Goal: Task Accomplishment & Management: Complete application form

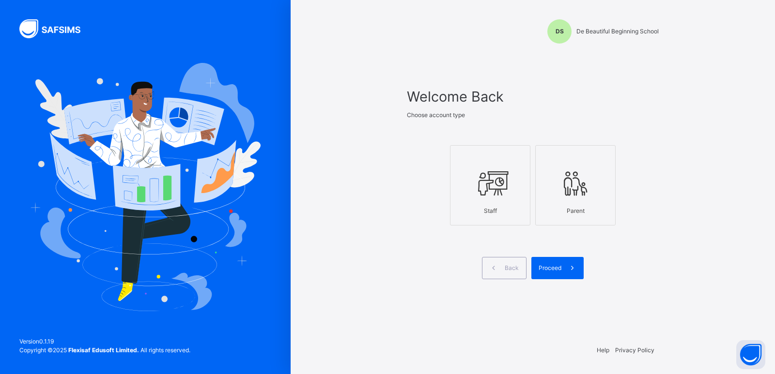
click at [545, 270] on span "Proceed" at bounding box center [550, 268] width 23 height 9
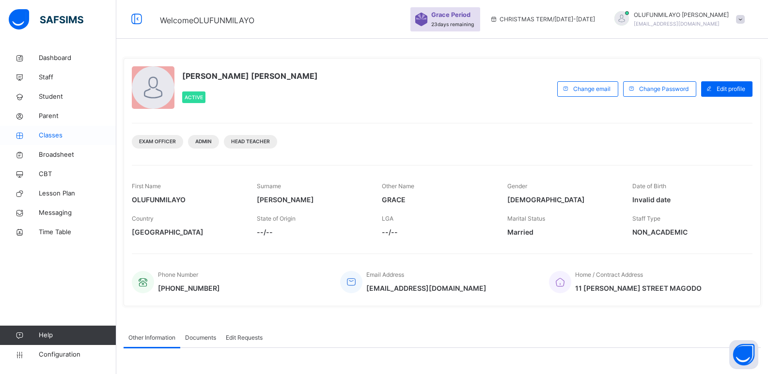
click at [59, 135] on span "Classes" at bounding box center [77, 136] width 77 height 10
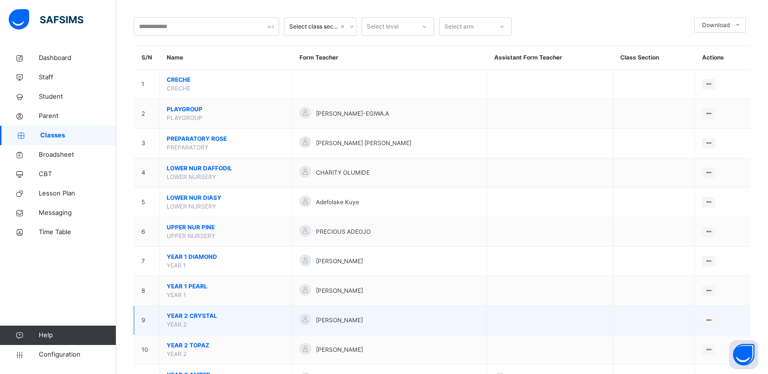
scroll to position [97, 0]
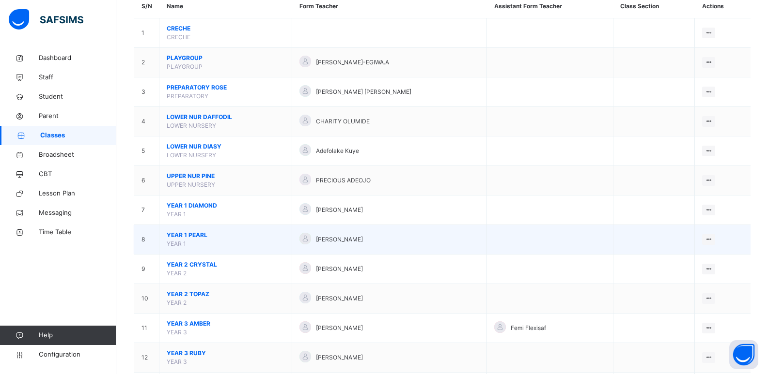
click at [202, 237] on span "YEAR 1 PEARL" at bounding box center [226, 235] width 118 height 9
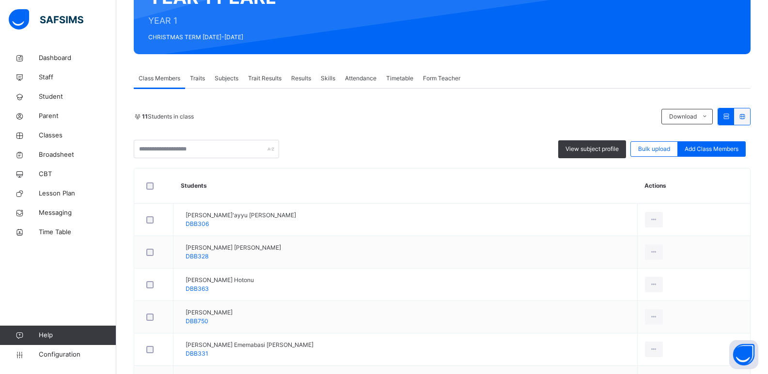
scroll to position [111, 0]
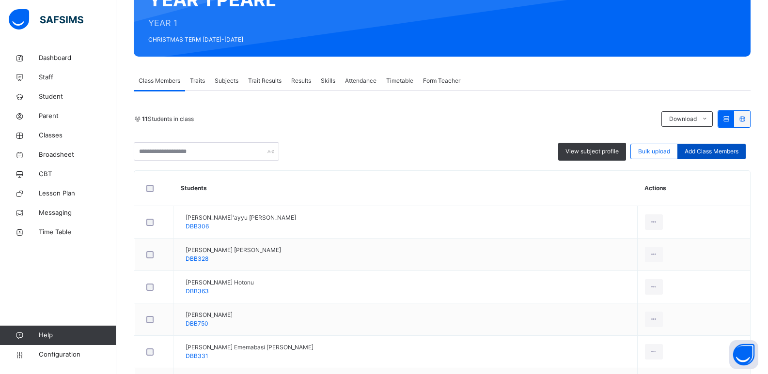
click at [713, 156] on div "Add Class Members" at bounding box center [711, 151] width 68 height 15
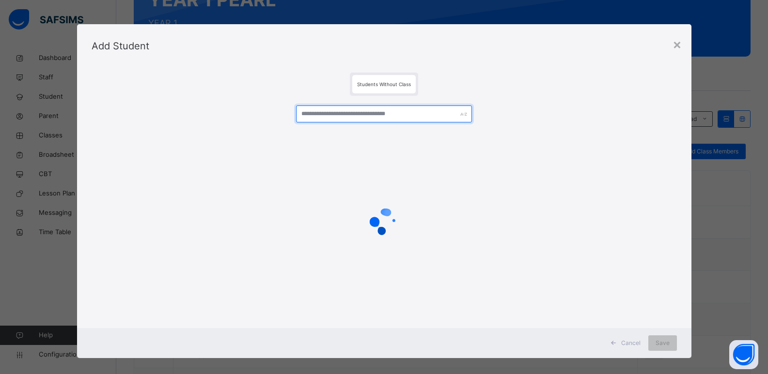
click at [387, 116] on input "text" at bounding box center [383, 114] width 175 height 17
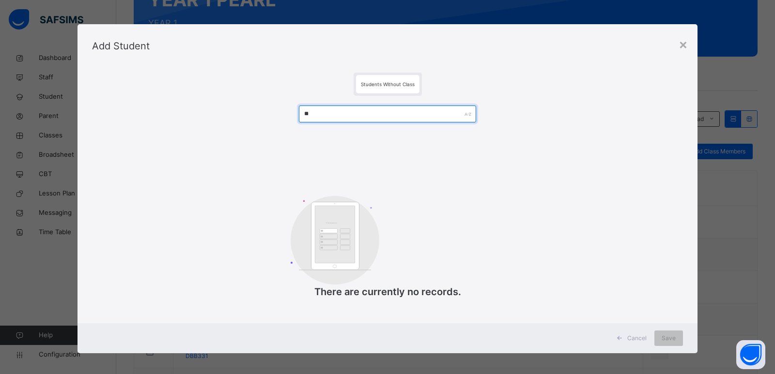
type input "*"
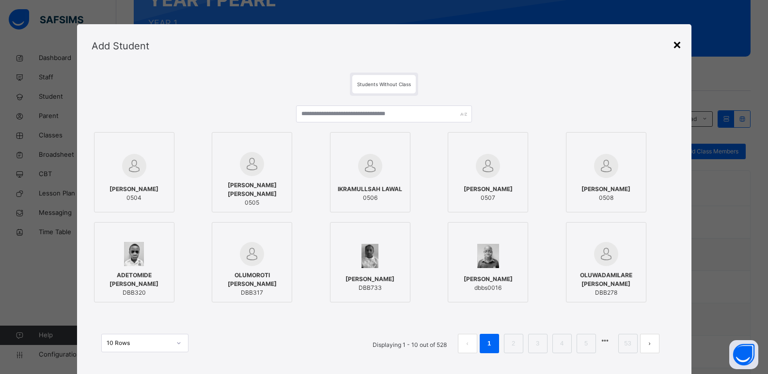
click at [673, 44] on div "×" at bounding box center [676, 44] width 9 height 20
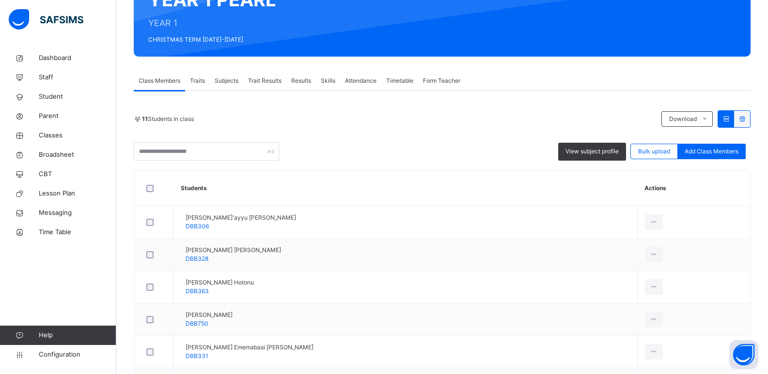
click at [691, 154] on span "Add Class Members" at bounding box center [711, 151] width 54 height 9
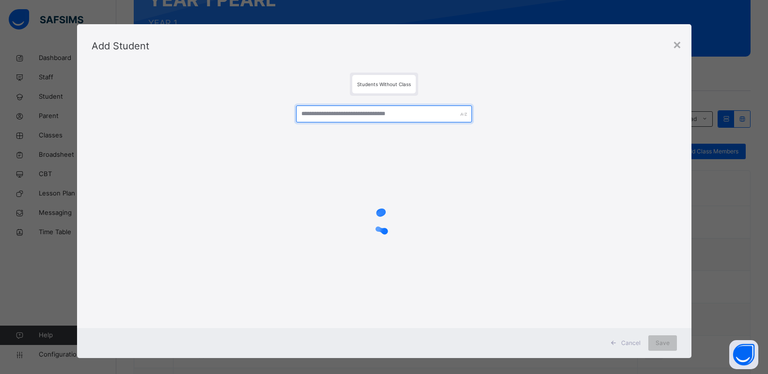
click at [388, 115] on input "text" at bounding box center [383, 114] width 175 height 17
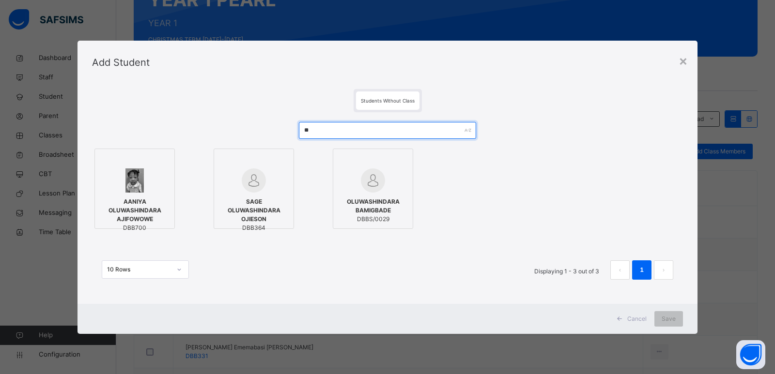
type input "*"
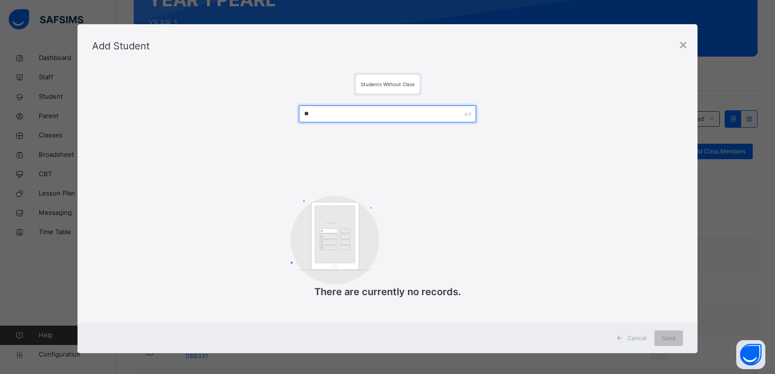
type input "*"
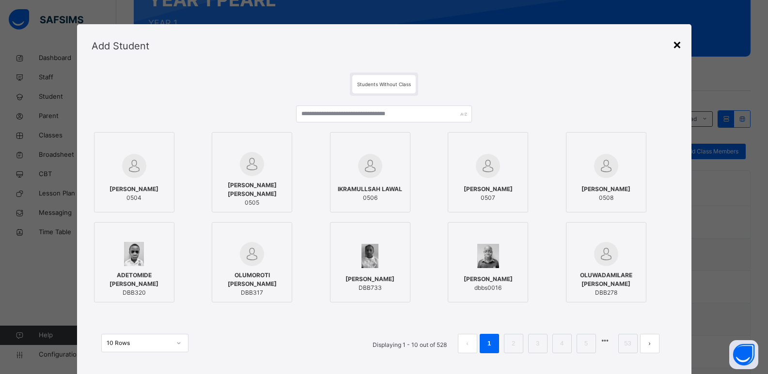
click at [680, 46] on div "×" at bounding box center [676, 44] width 9 height 20
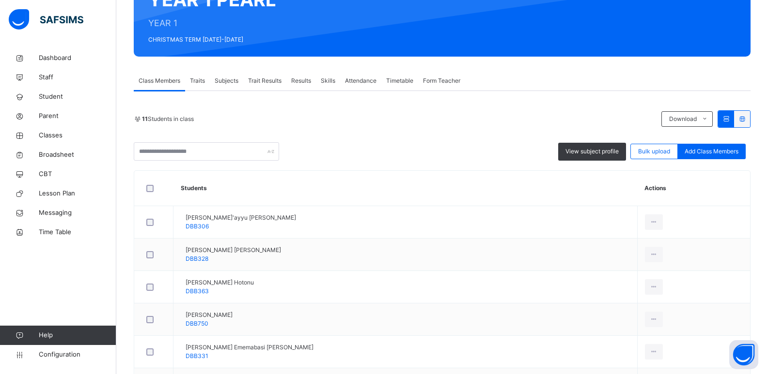
click at [160, 81] on span "Class Members" at bounding box center [160, 81] width 42 height 9
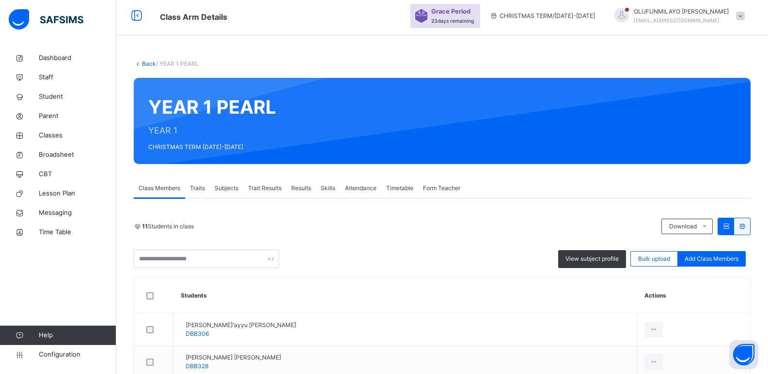
scroll to position [0, 0]
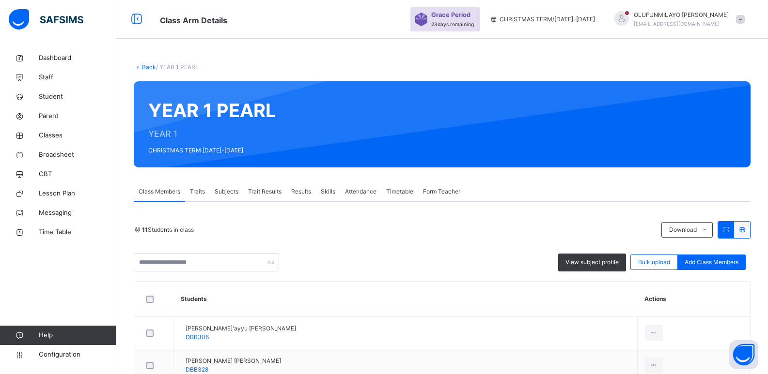
click at [143, 65] on link "Back" at bounding box center [149, 66] width 14 height 7
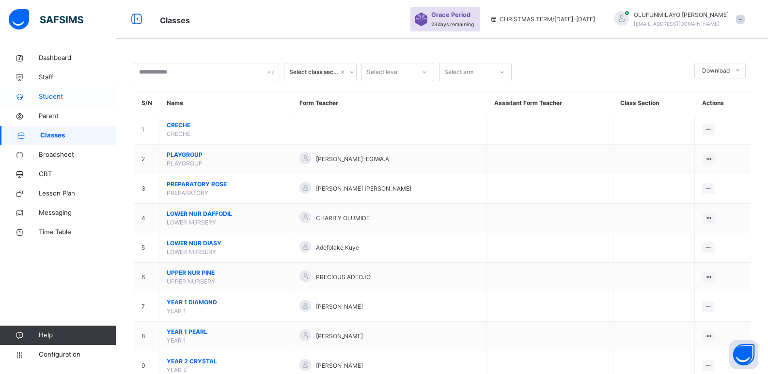
click at [63, 99] on span "Student" at bounding box center [77, 97] width 77 height 10
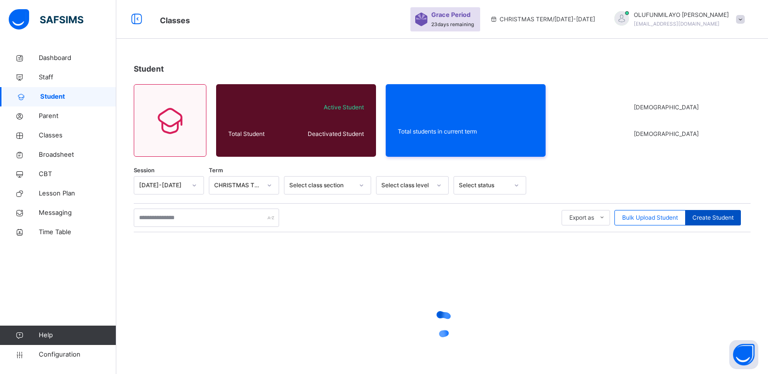
click at [705, 217] on span "Create Student" at bounding box center [712, 218] width 41 height 9
select select "**"
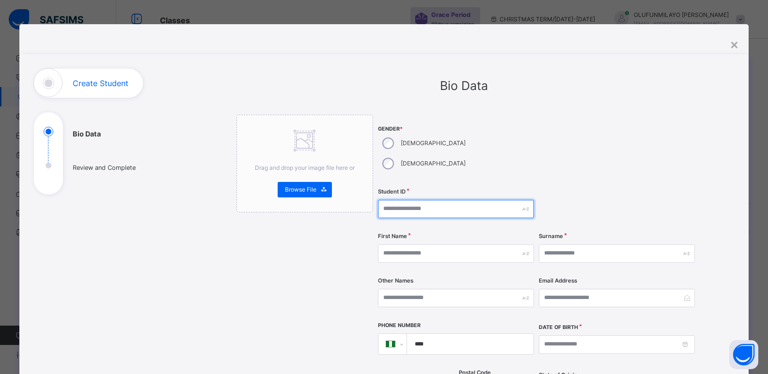
click at [408, 200] on input "text" at bounding box center [456, 209] width 156 height 18
type input "****"
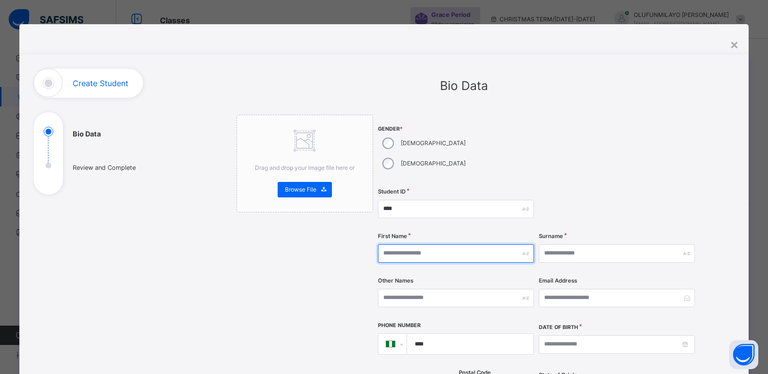
click at [404, 245] on input "text" at bounding box center [456, 254] width 156 height 18
click at [404, 245] on input "**********" at bounding box center [456, 254] width 156 height 18
type input "**********"
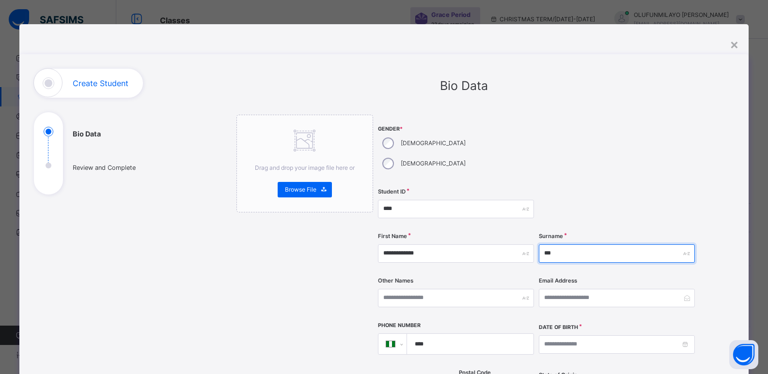
type input "***"
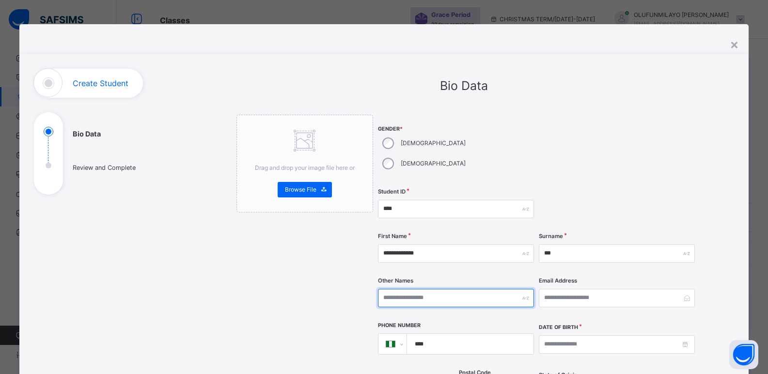
click at [434, 289] on input "text" at bounding box center [456, 298] width 156 height 18
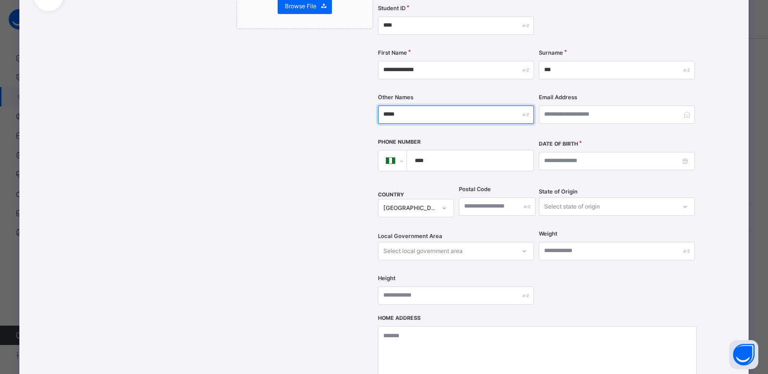
scroll to position [194, 0]
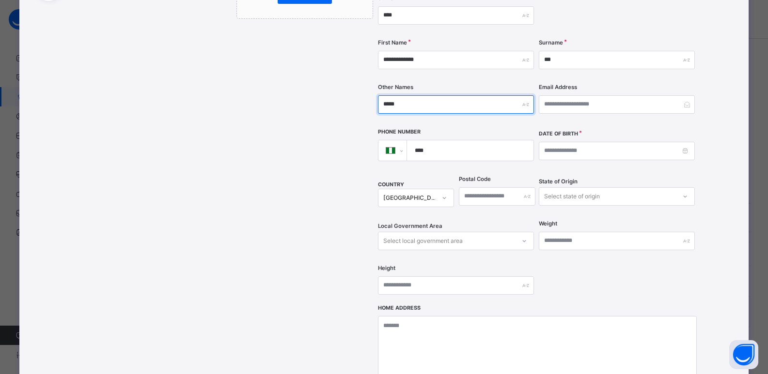
type input "*****"
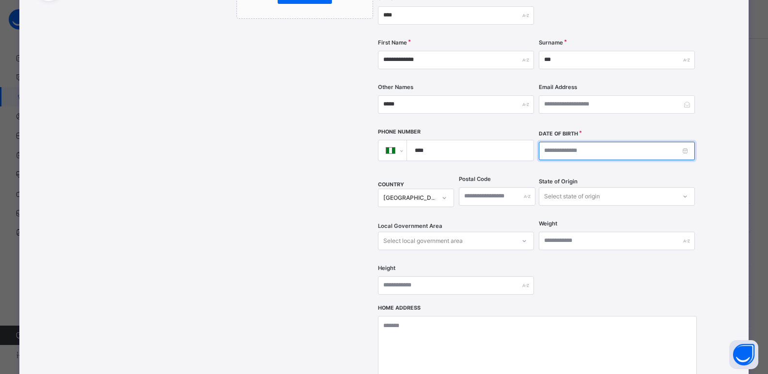
click at [567, 142] on input at bounding box center [617, 151] width 156 height 18
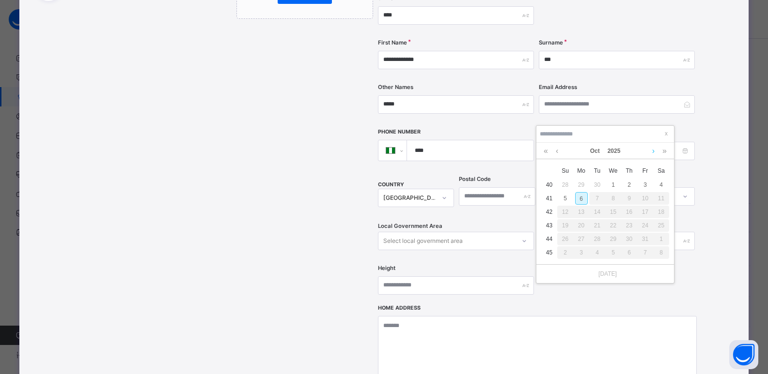
click at [652, 150] on link at bounding box center [653, 151] width 7 height 16
click at [545, 153] on link at bounding box center [545, 151] width 9 height 16
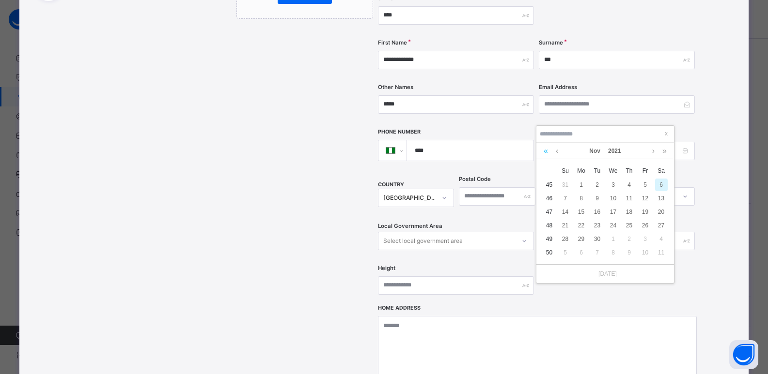
click at [545, 153] on link at bounding box center [545, 151] width 9 height 16
click at [597, 223] on div "24" at bounding box center [597, 225] width 13 height 13
type input "**********"
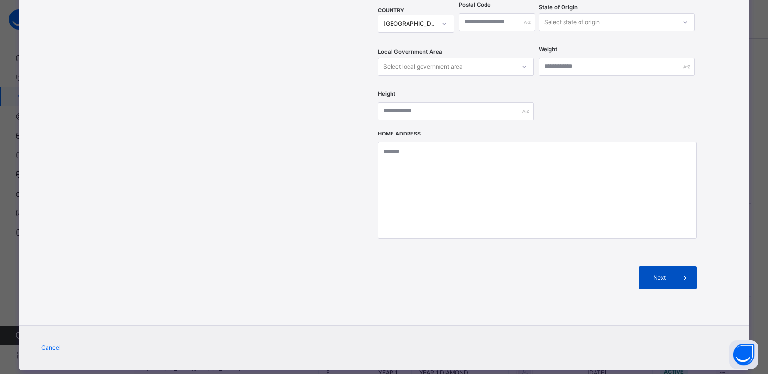
click at [656, 274] on span "Next" at bounding box center [660, 278] width 28 height 9
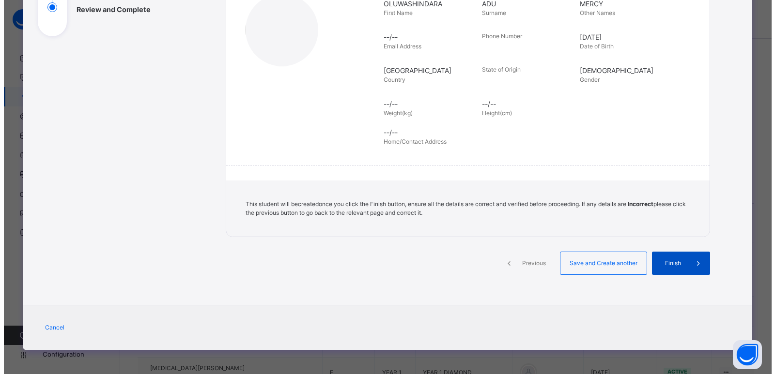
scroll to position [158, 0]
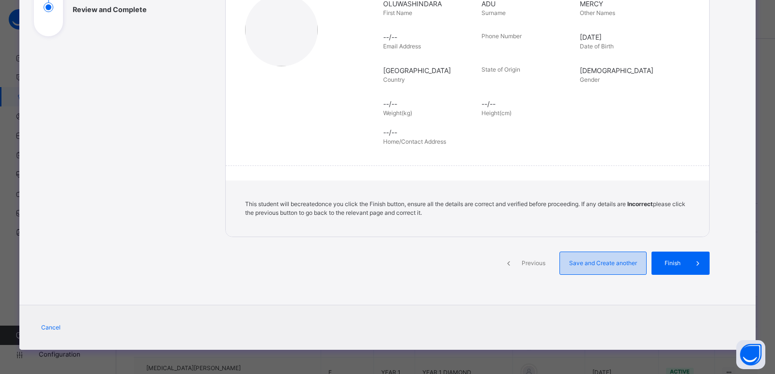
click at [595, 267] on span "Save and Create another" at bounding box center [603, 263] width 72 height 9
select select "**"
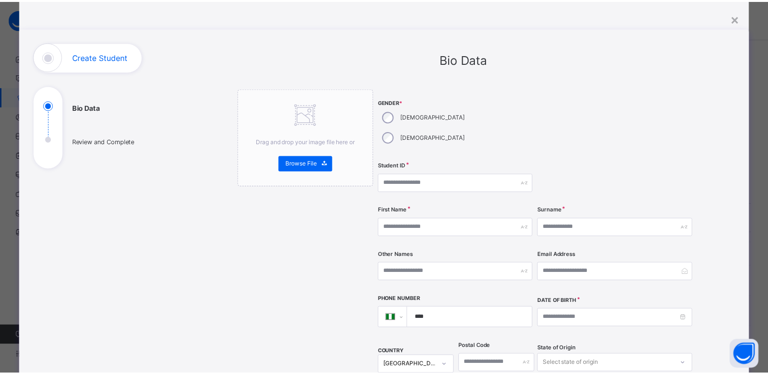
scroll to position [0, 0]
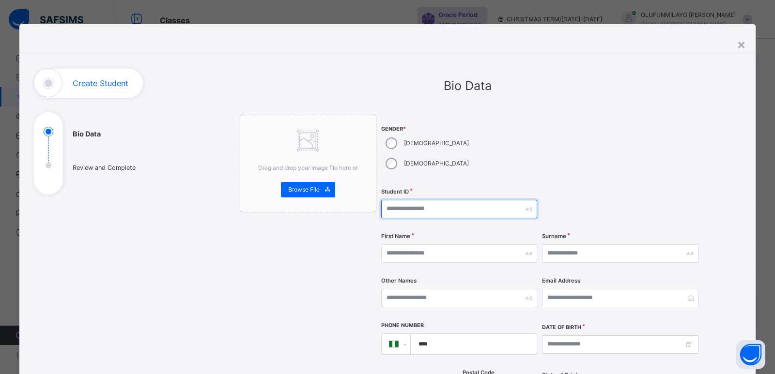
click at [404, 200] on input "text" at bounding box center [459, 209] width 156 height 18
type input "****"
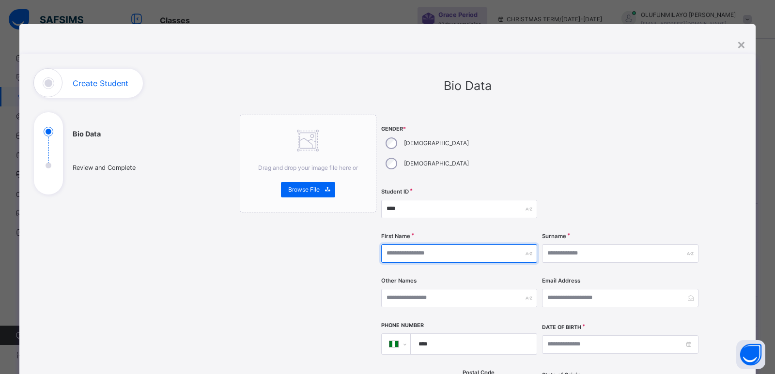
click at [425, 245] on input "text" at bounding box center [459, 254] width 156 height 18
type input "********"
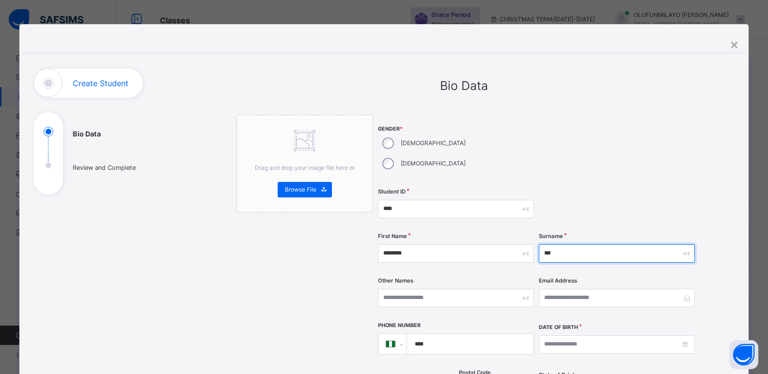
type input "***"
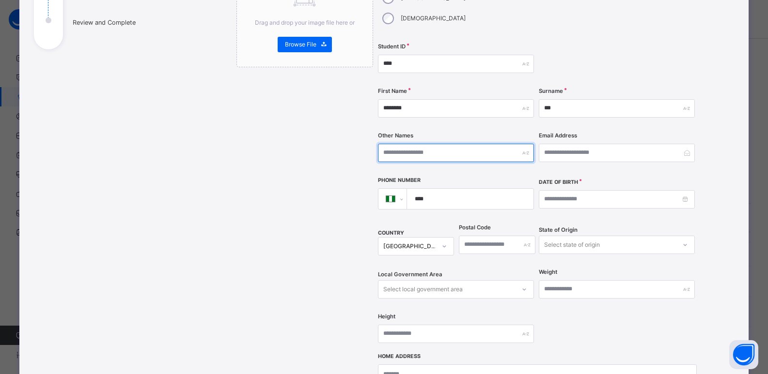
scroll to position [194, 0]
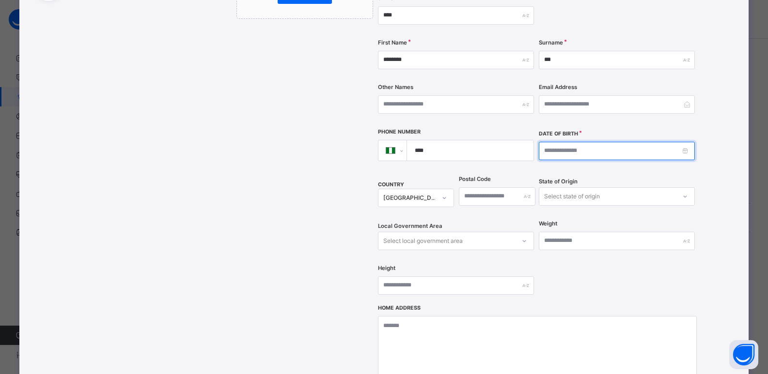
click at [545, 142] on input at bounding box center [617, 151] width 156 height 18
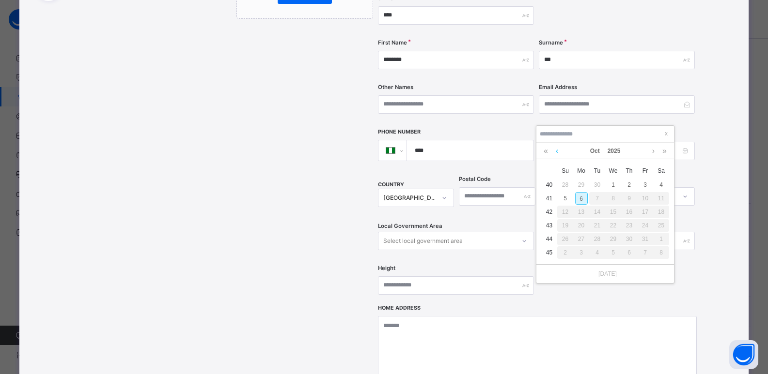
click at [555, 153] on link at bounding box center [556, 151] width 7 height 16
click at [544, 150] on link at bounding box center [545, 151] width 9 height 16
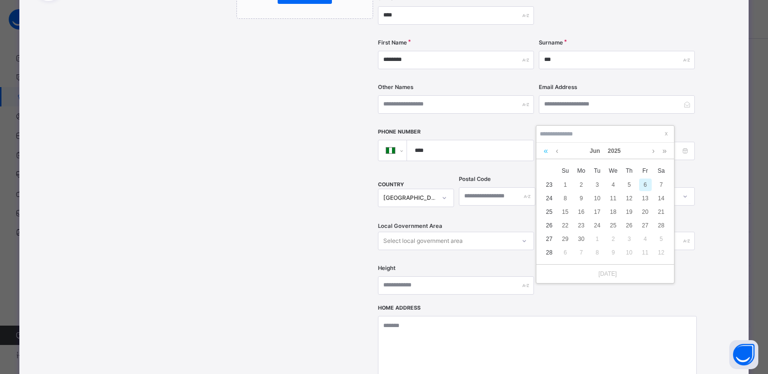
click at [544, 150] on link at bounding box center [545, 151] width 9 height 16
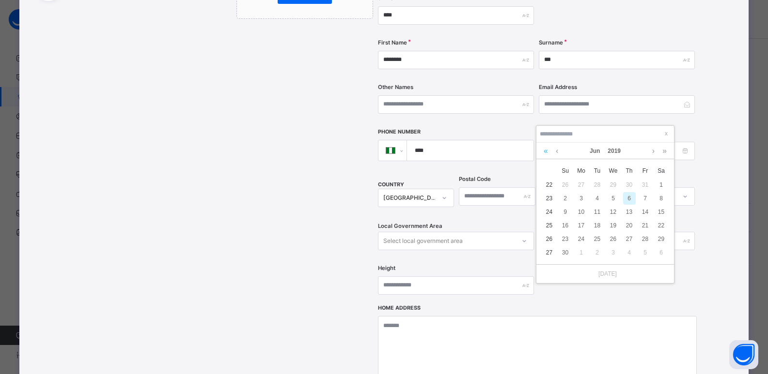
click at [544, 150] on link at bounding box center [545, 151] width 9 height 16
click at [566, 224] on div "17" at bounding box center [565, 225] width 13 height 13
type input "**********"
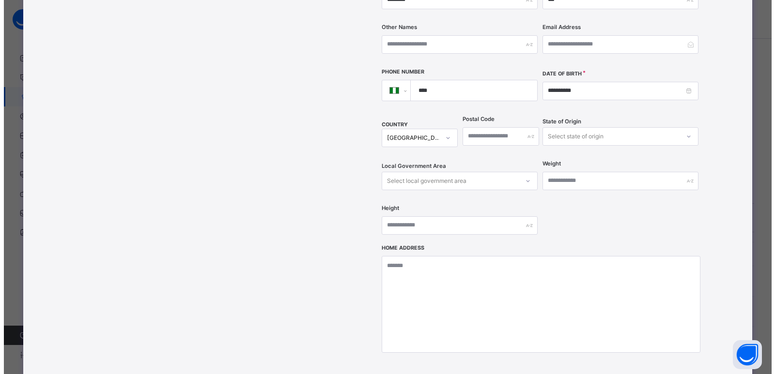
scroll to position [368, 0]
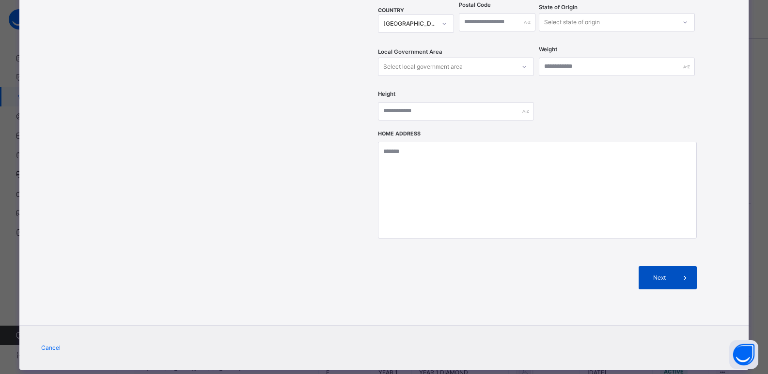
click at [648, 274] on span "Next" at bounding box center [660, 278] width 28 height 9
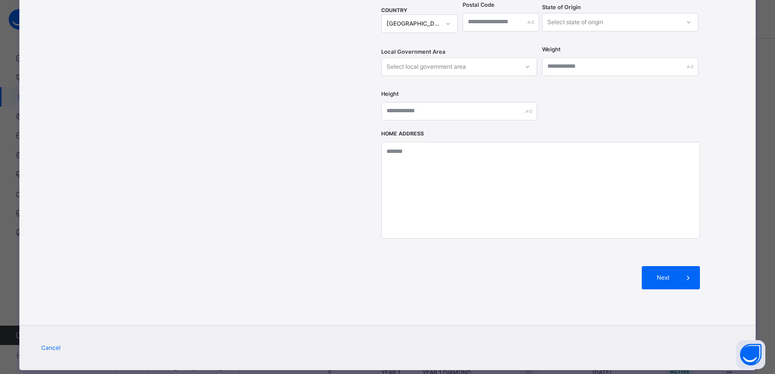
scroll to position [158, 0]
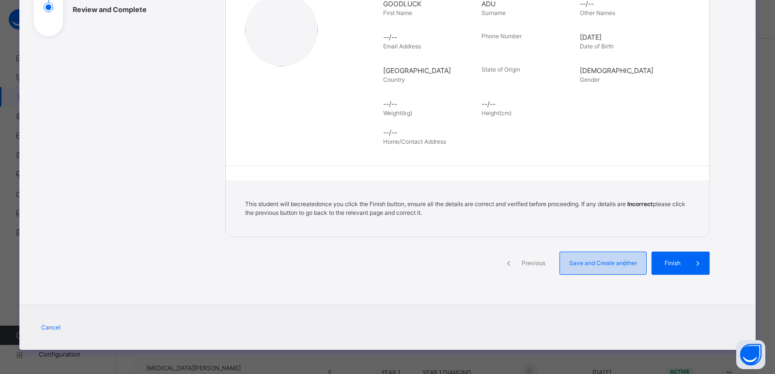
click at [621, 264] on span "Save and Create another" at bounding box center [603, 263] width 72 height 9
select select "**"
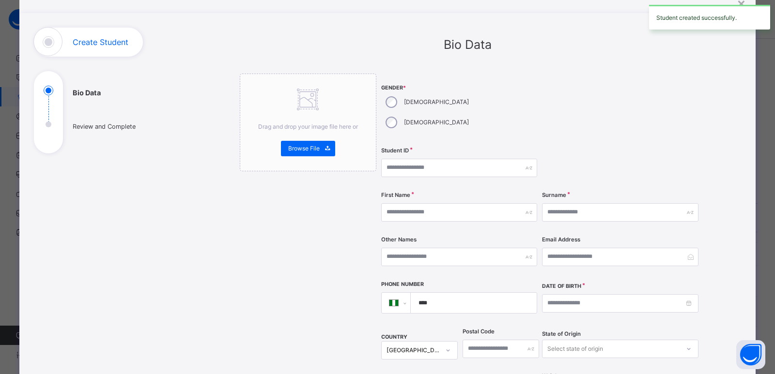
scroll to position [0, 0]
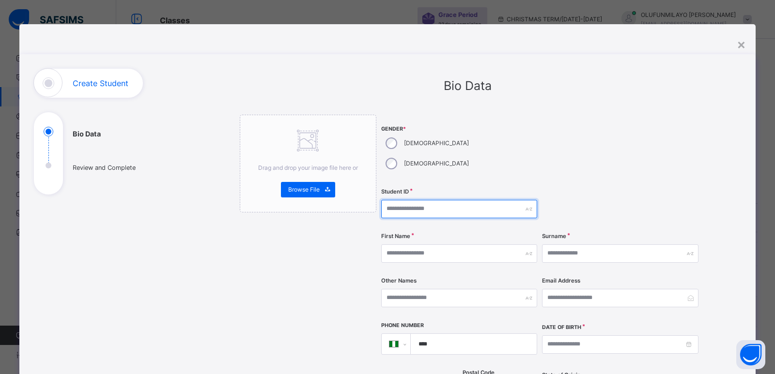
click at [407, 200] on input "text" at bounding box center [459, 209] width 156 height 18
type input "****"
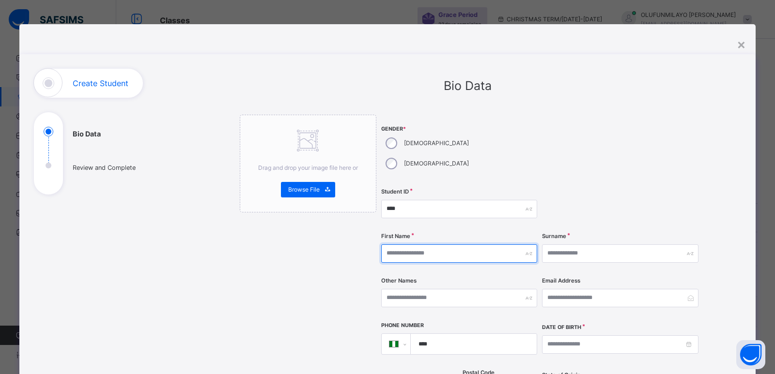
click at [404, 245] on input "text" at bounding box center [459, 254] width 156 height 18
type input "**********"
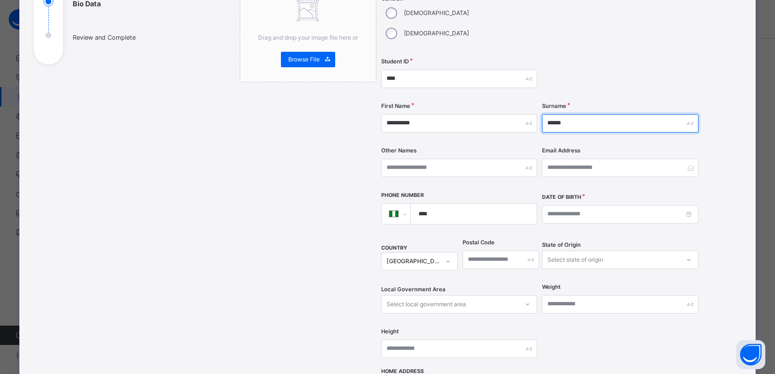
scroll to position [194, 0]
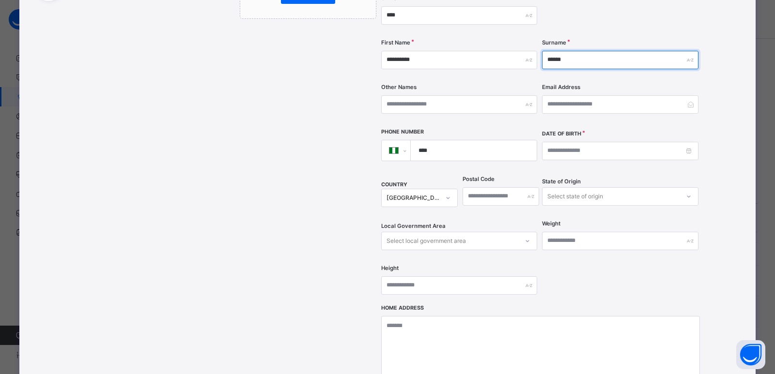
type input "******"
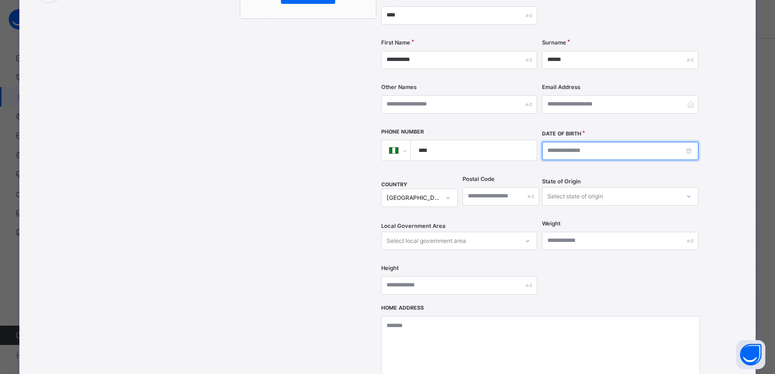
click at [564, 142] on input at bounding box center [620, 151] width 156 height 18
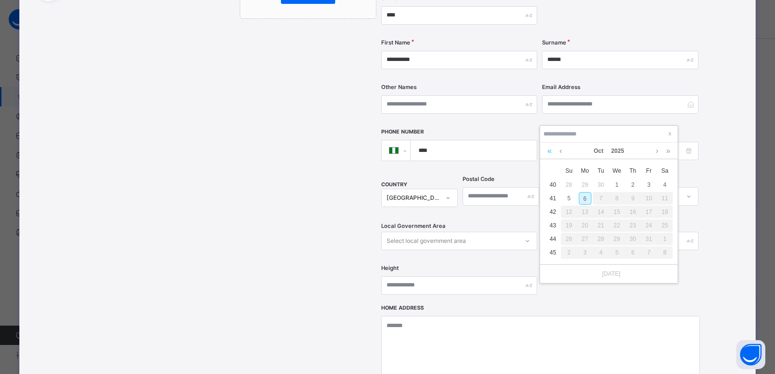
click at [550, 151] on link at bounding box center [549, 151] width 9 height 16
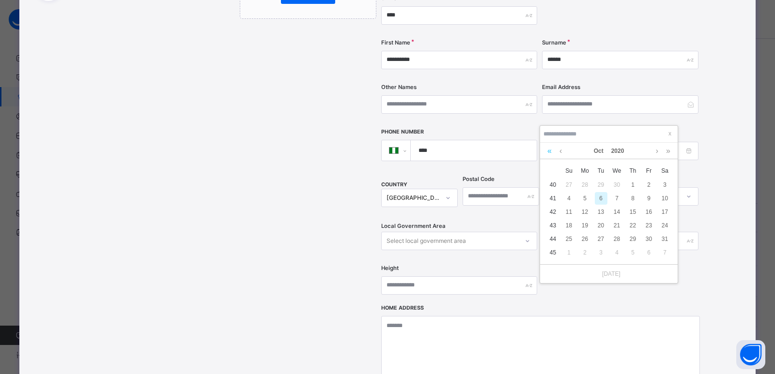
click at [550, 151] on link at bounding box center [549, 151] width 9 height 16
click at [559, 152] on link at bounding box center [560, 151] width 7 height 16
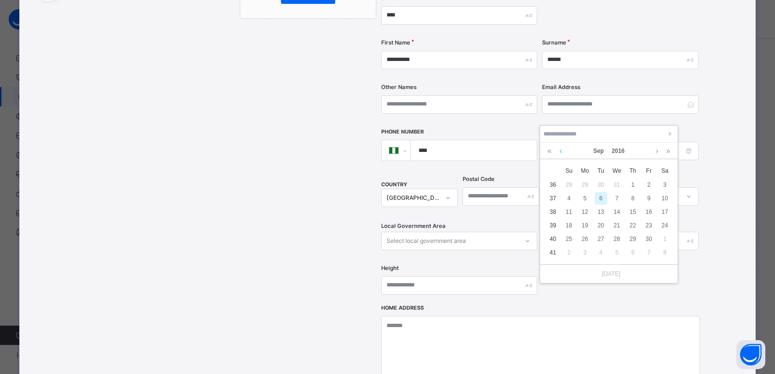
click at [559, 152] on link at bounding box center [560, 151] width 7 height 16
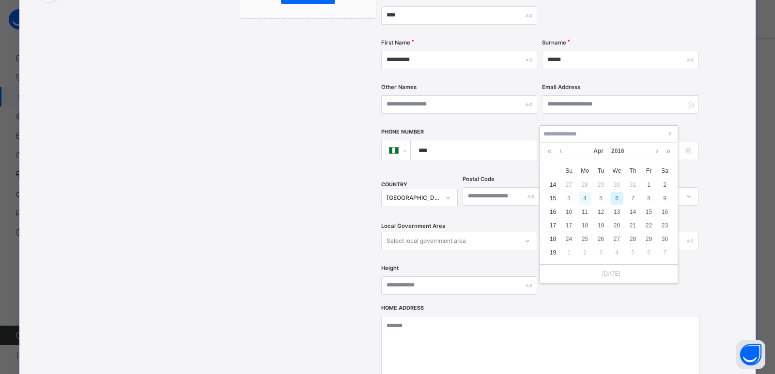
click at [586, 200] on div "4" at bounding box center [585, 198] width 13 height 13
type input "**********"
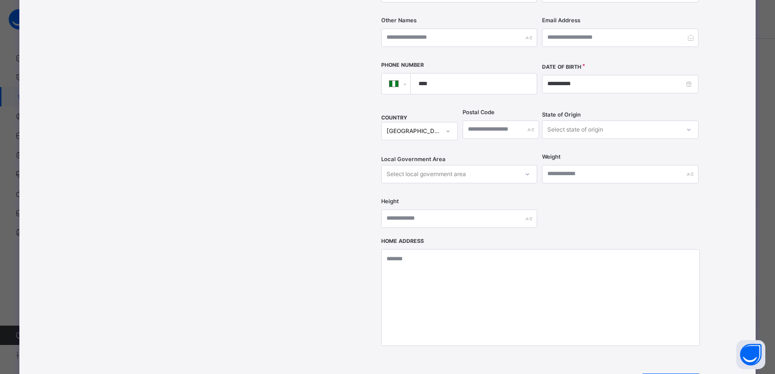
scroll to position [368, 0]
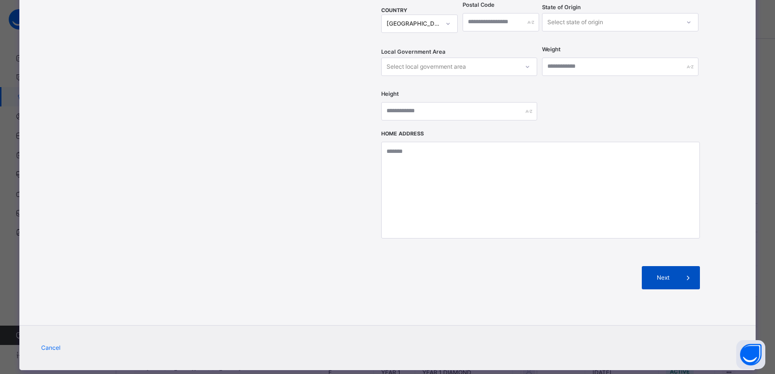
click at [649, 274] on span "Next" at bounding box center [663, 278] width 28 height 9
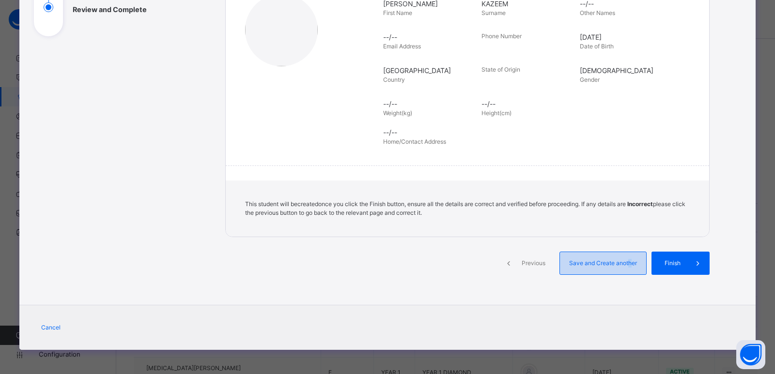
click at [627, 266] on span "Save and Create another" at bounding box center [603, 263] width 72 height 9
select select "**"
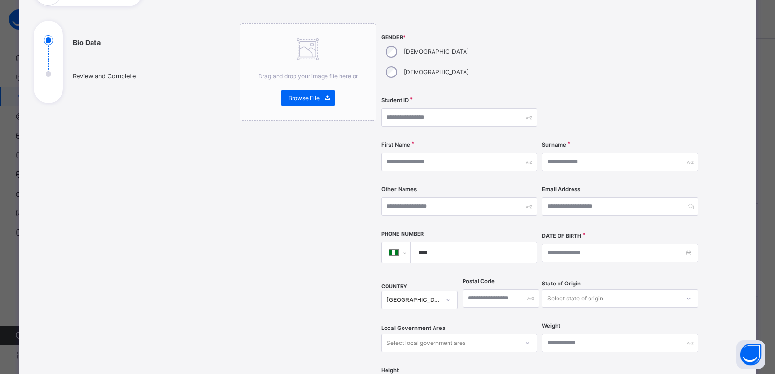
scroll to position [77, 0]
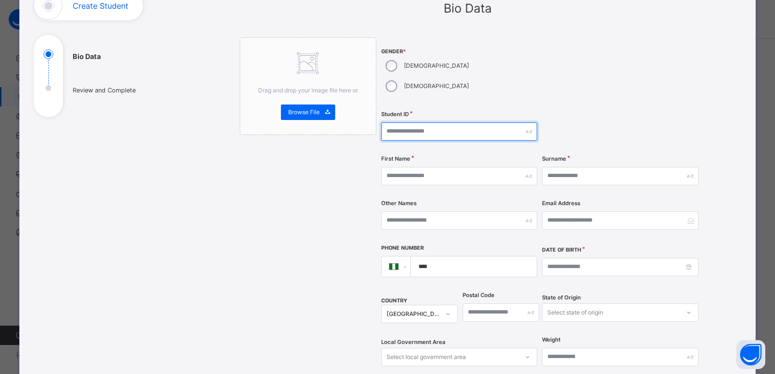
click at [389, 123] on input "text" at bounding box center [459, 132] width 156 height 18
type input "*"
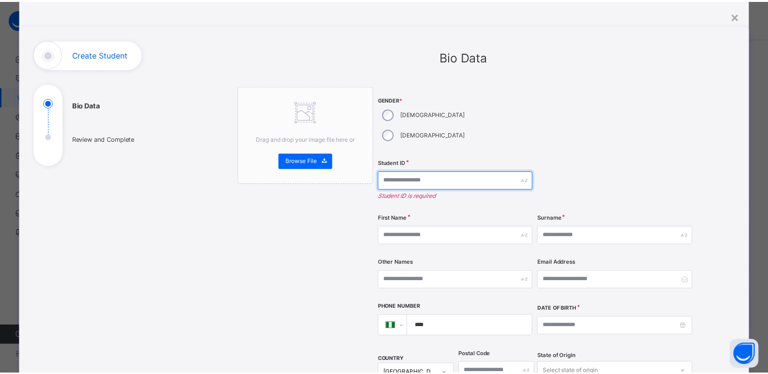
scroll to position [0, 0]
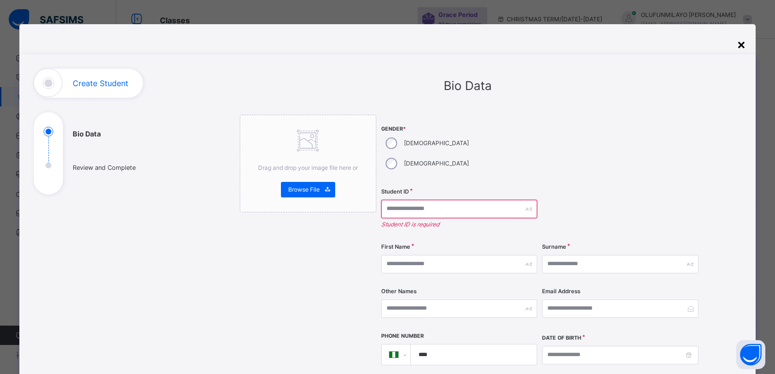
click at [742, 44] on div "×" at bounding box center [741, 44] width 9 height 20
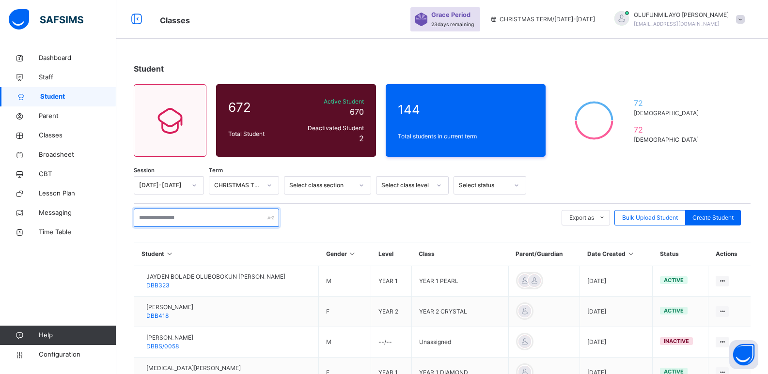
click at [169, 217] on input "text" at bounding box center [206, 218] width 145 height 18
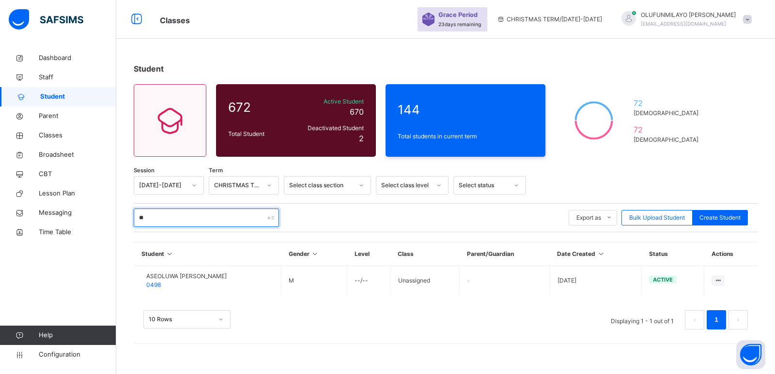
type input "*"
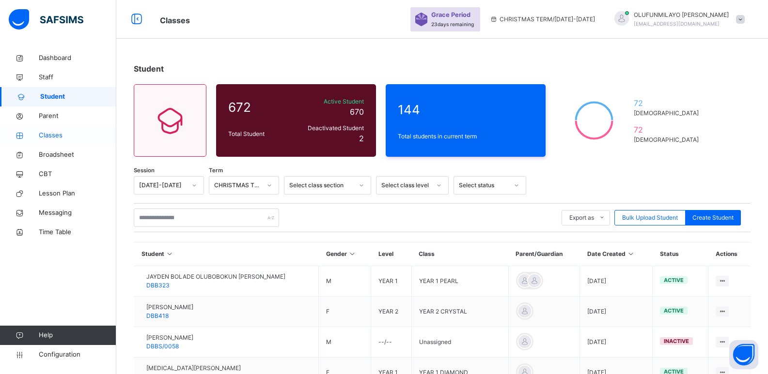
click at [50, 130] on link "Classes" at bounding box center [58, 135] width 116 height 19
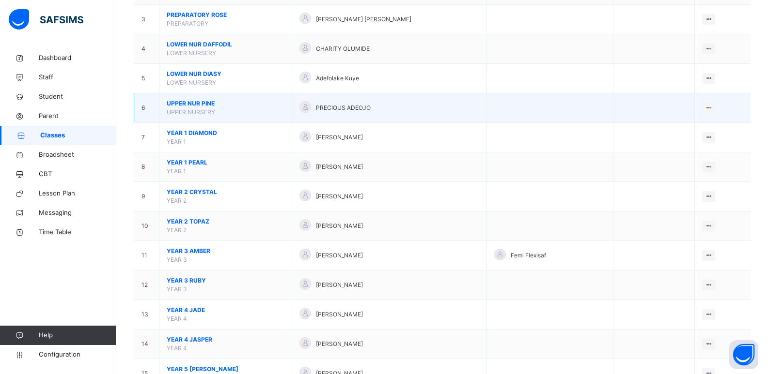
scroll to position [122, 0]
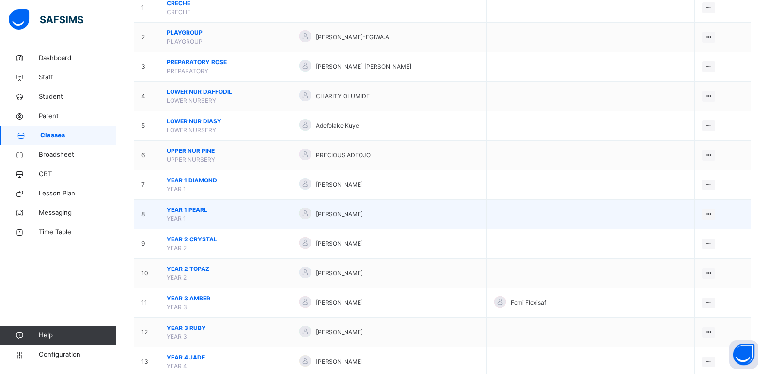
click at [184, 208] on span "YEAR 1 PEARL" at bounding box center [226, 210] width 118 height 9
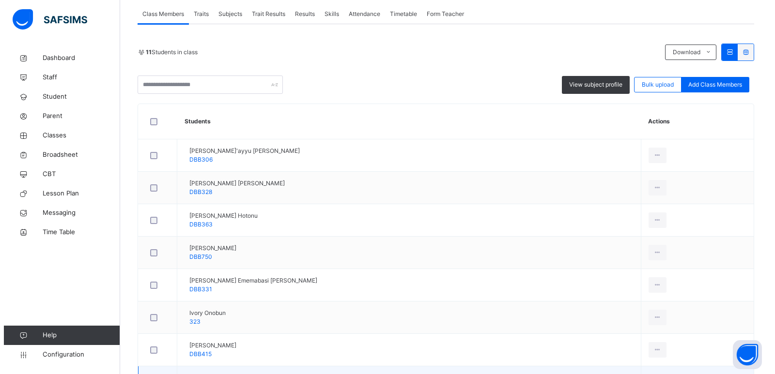
scroll to position [159, 0]
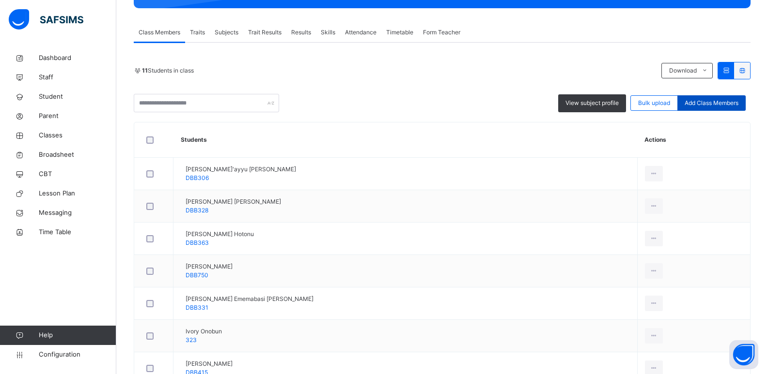
click at [703, 103] on span "Add Class Members" at bounding box center [711, 103] width 54 height 9
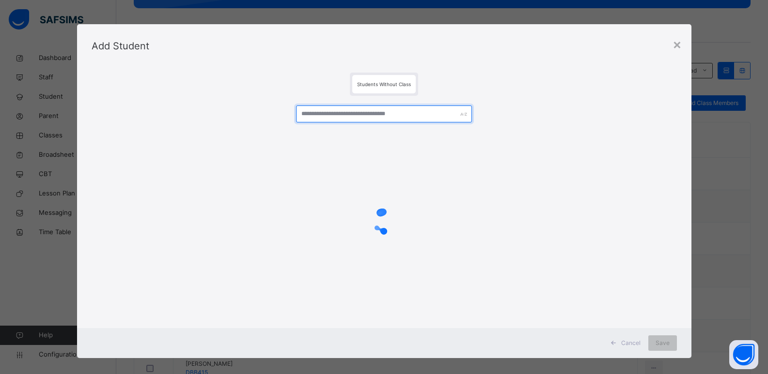
click at [383, 115] on input "text" at bounding box center [383, 114] width 175 height 17
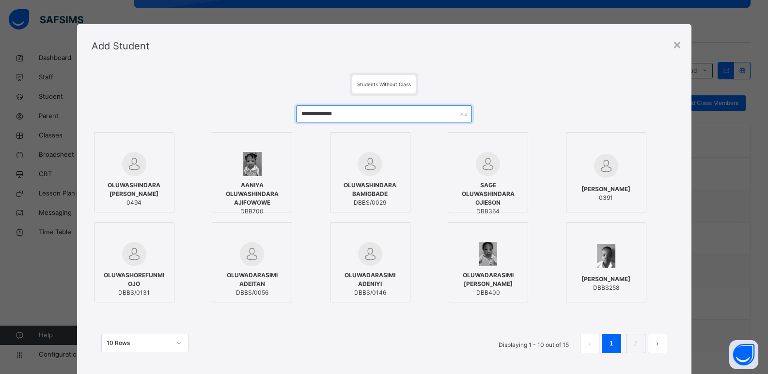
type input "**********"
click at [162, 200] on span "0494" at bounding box center [134, 203] width 70 height 9
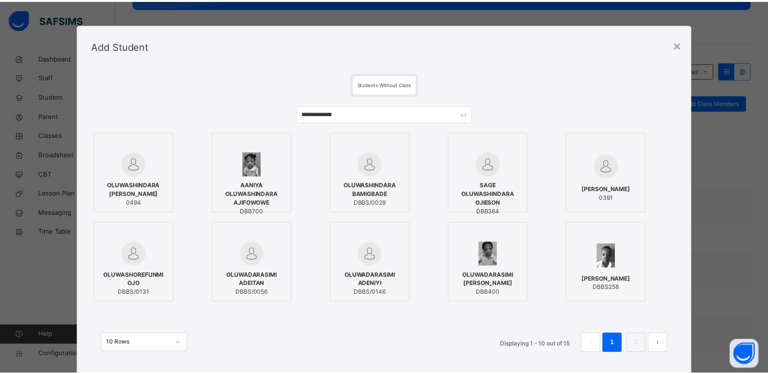
scroll to position [58, 0]
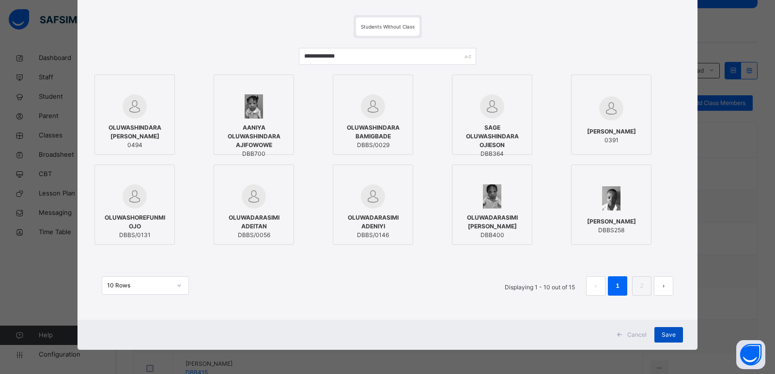
click at [669, 334] on span "Save" at bounding box center [669, 335] width 14 height 9
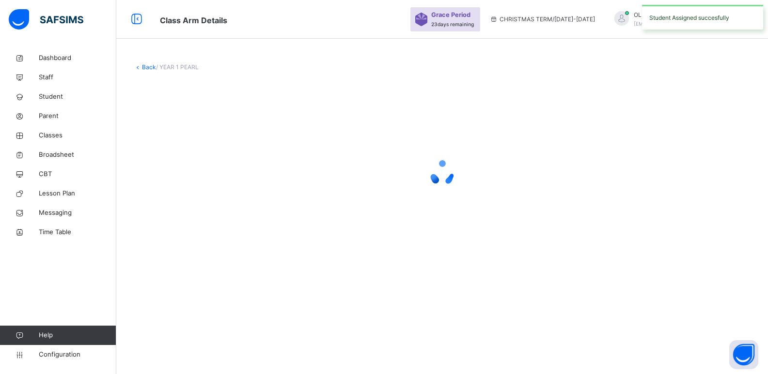
scroll to position [0, 0]
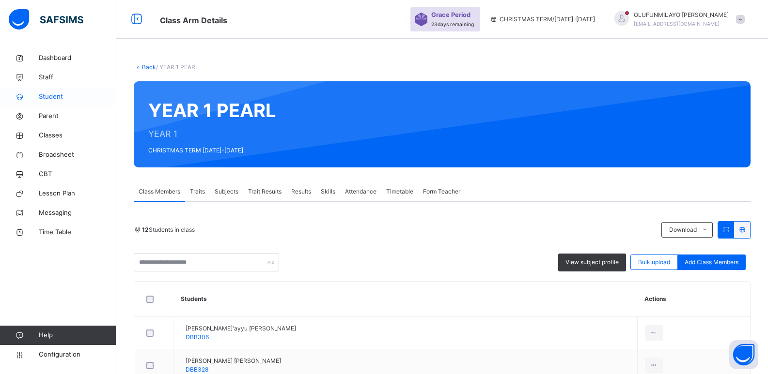
click at [56, 98] on span "Student" at bounding box center [77, 97] width 77 height 10
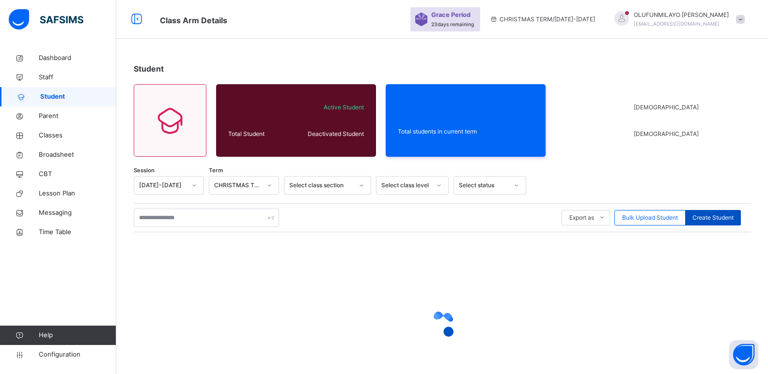
click at [720, 214] on span "Create Student" at bounding box center [712, 218] width 41 height 9
select select "**"
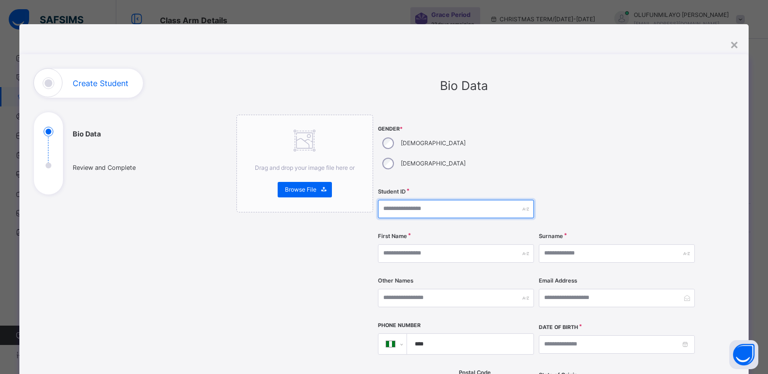
click at [386, 200] on input "text" at bounding box center [456, 209] width 156 height 18
type input "****"
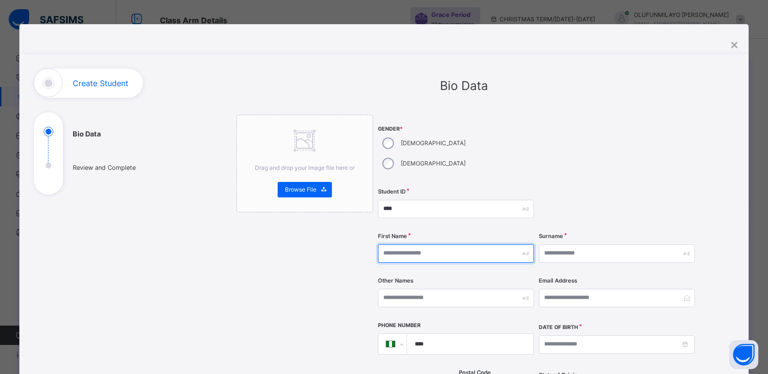
click at [389, 245] on input "text" at bounding box center [456, 254] width 156 height 18
type input "**********"
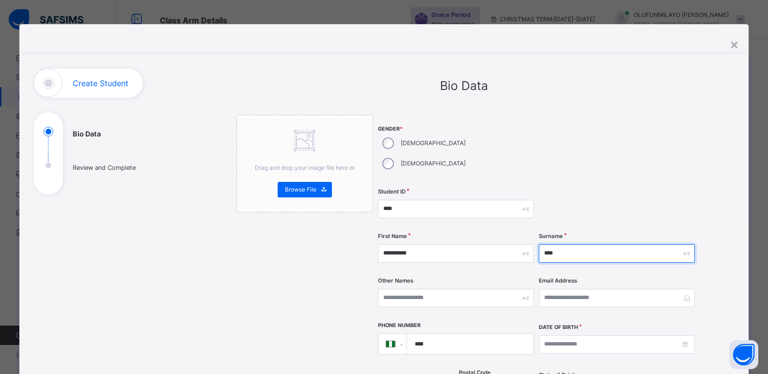
scroll to position [291, 0]
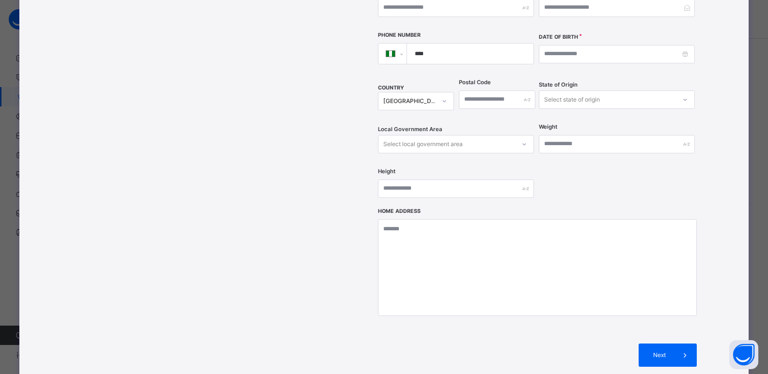
type input "****"
click at [572, 45] on input at bounding box center [617, 54] width 156 height 18
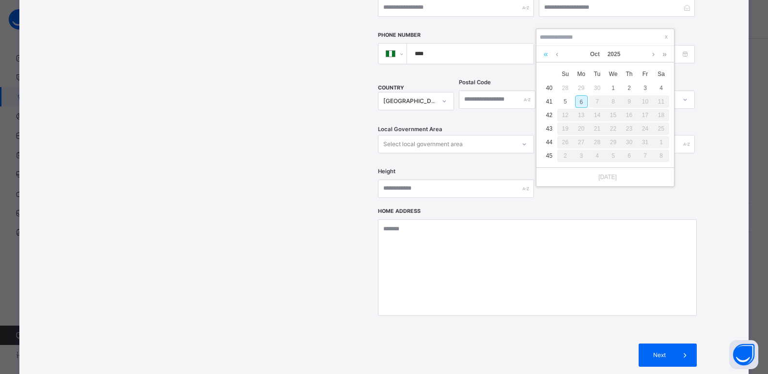
click at [547, 56] on link at bounding box center [545, 54] width 9 height 16
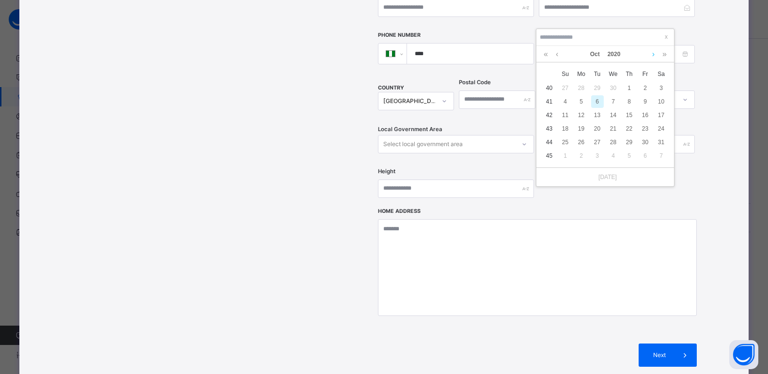
click at [653, 53] on link at bounding box center [653, 54] width 7 height 16
click at [565, 102] on div "6" at bounding box center [565, 101] width 13 height 13
type input "**********"
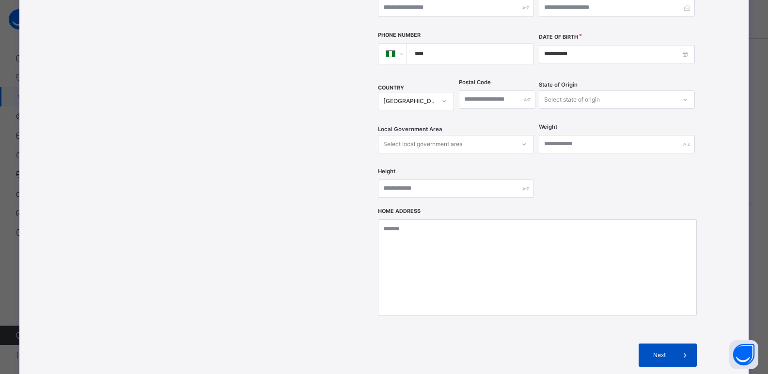
click at [654, 344] on div "Next" at bounding box center [667, 355] width 58 height 23
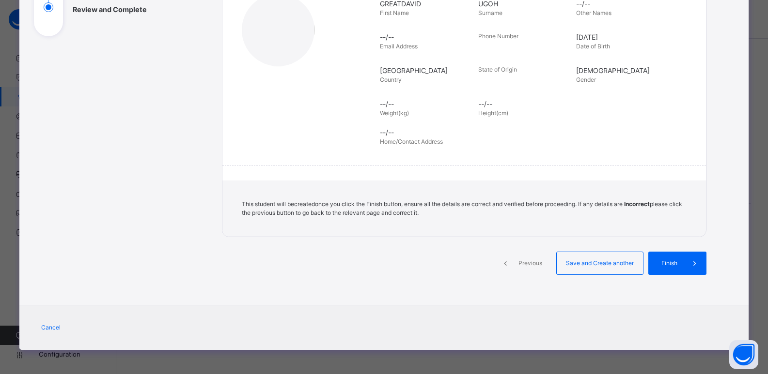
scroll to position [158, 0]
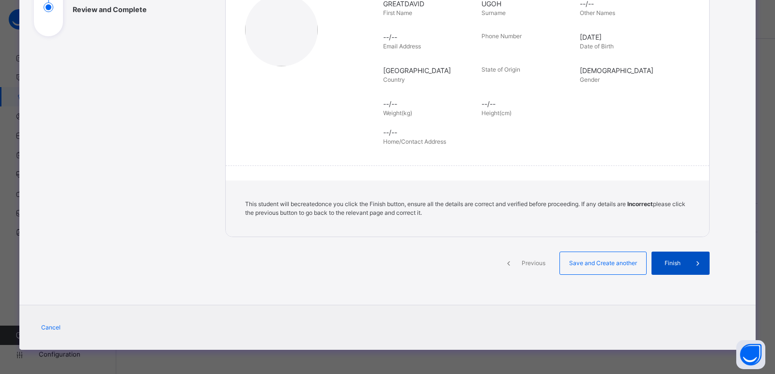
click at [674, 267] on span "Finish" at bounding box center [673, 263] width 28 height 9
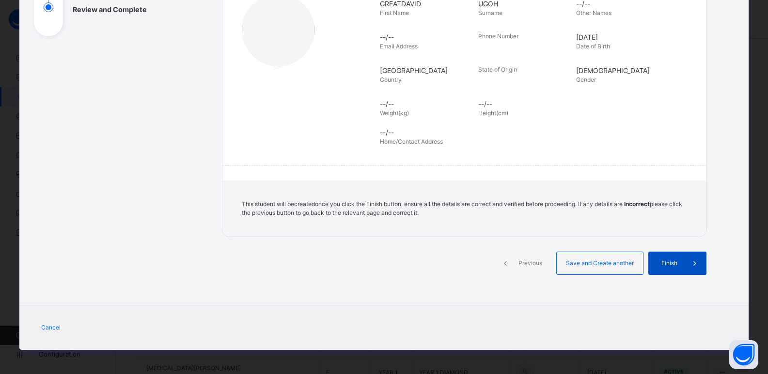
click at [678, 257] on div "Finish" at bounding box center [677, 263] width 58 height 23
click at [669, 266] on span "Finish" at bounding box center [669, 263] width 28 height 9
click at [668, 265] on span "Finish" at bounding box center [669, 263] width 28 height 9
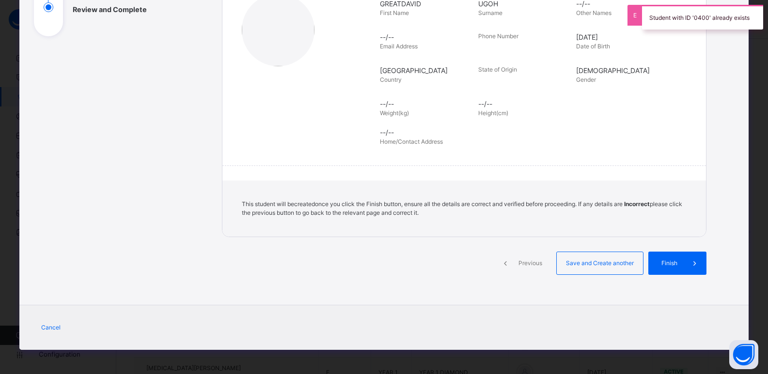
scroll to position [0, 0]
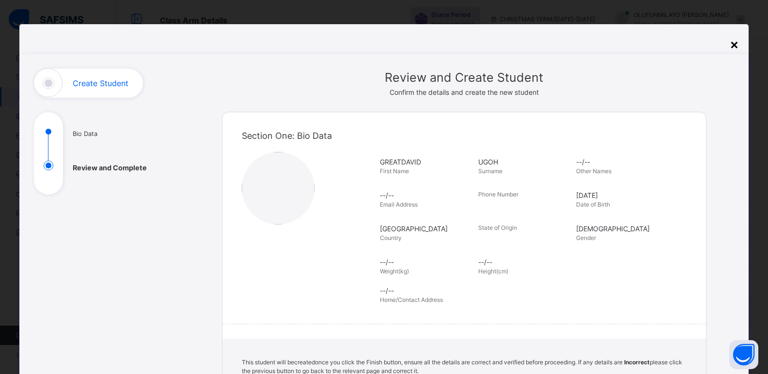
click at [739, 43] on div "×" at bounding box center [733, 44] width 9 height 20
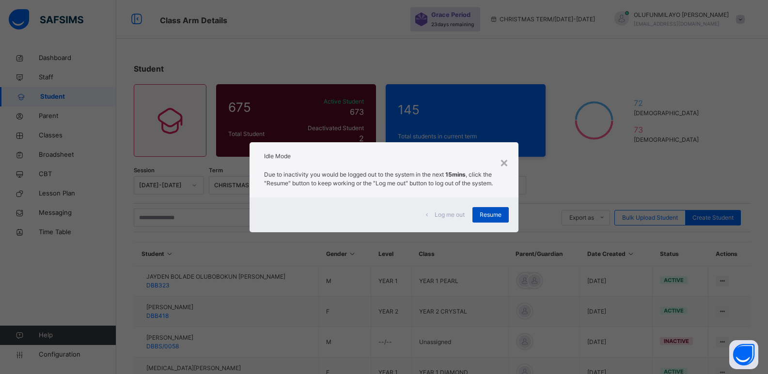
click at [491, 215] on span "Resume" at bounding box center [490, 215] width 22 height 9
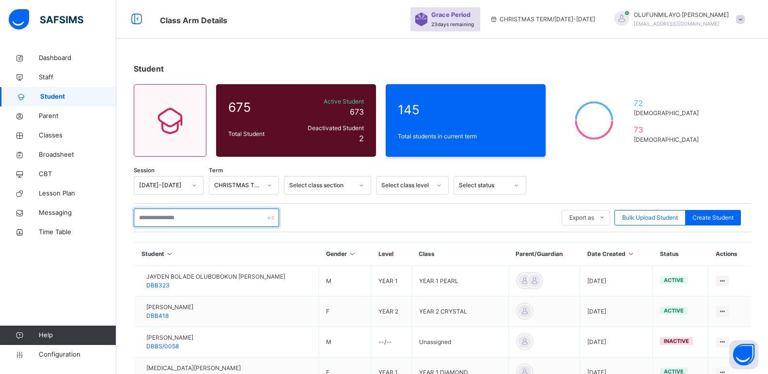
click at [152, 214] on input "text" at bounding box center [206, 218] width 145 height 18
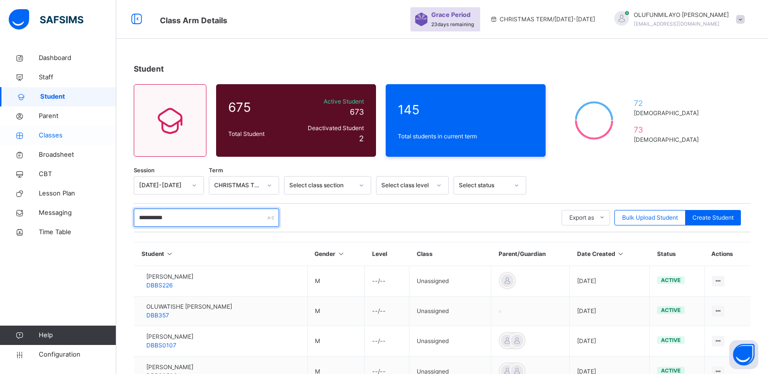
type input "**********"
click at [51, 133] on span "Classes" at bounding box center [77, 136] width 77 height 10
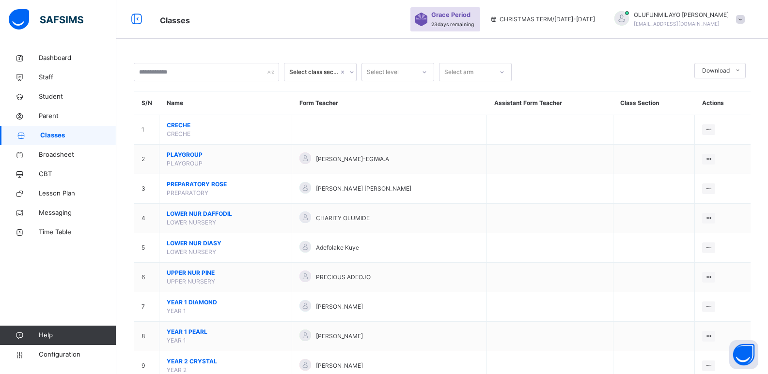
click at [58, 135] on span "Classes" at bounding box center [78, 136] width 76 height 10
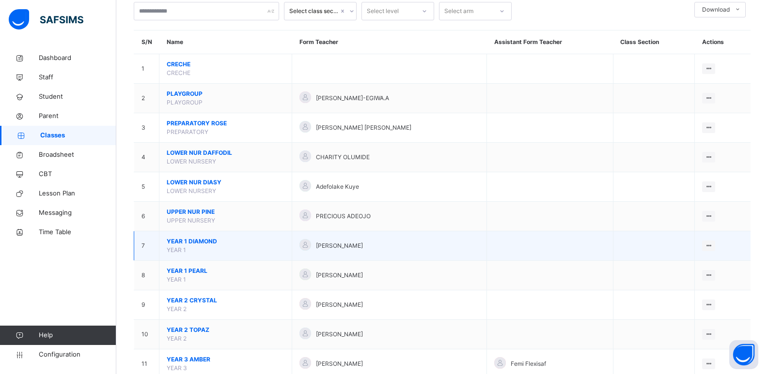
scroll to position [97, 0]
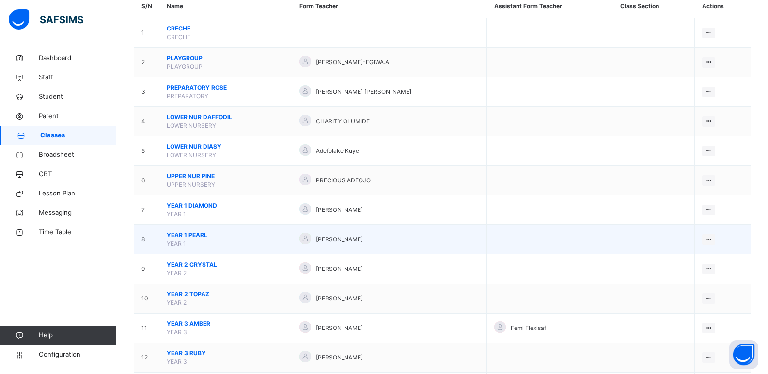
click at [181, 238] on span "YEAR 1 PEARL" at bounding box center [226, 235] width 118 height 9
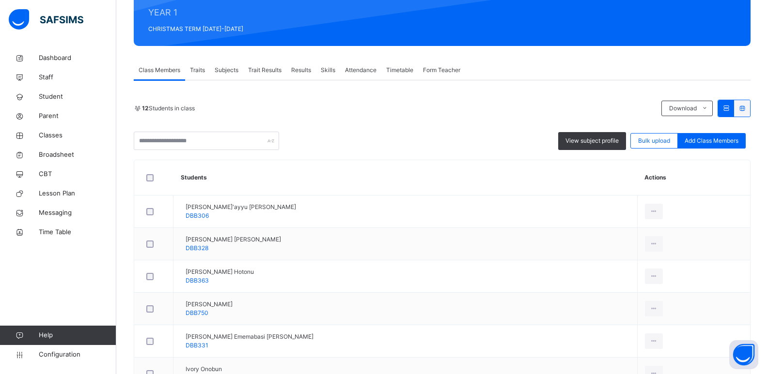
scroll to position [145, 0]
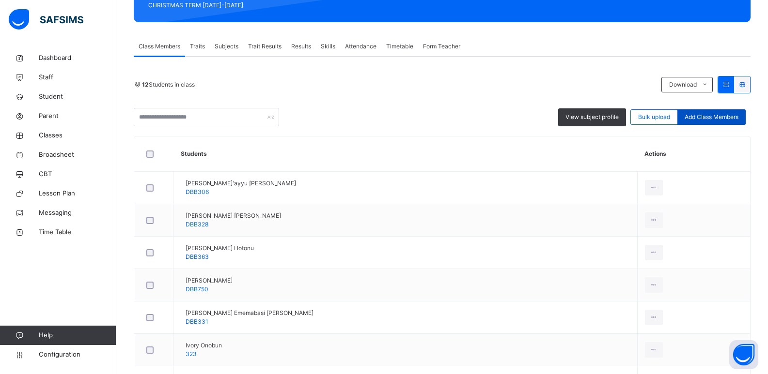
click at [695, 120] on span "Add Class Members" at bounding box center [711, 117] width 54 height 9
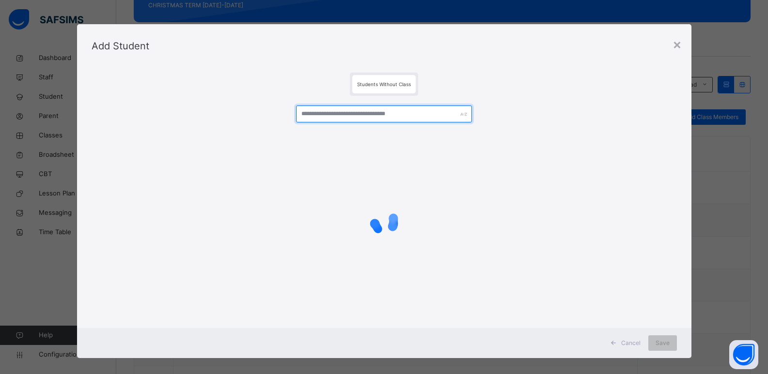
click at [368, 116] on input "text" at bounding box center [383, 114] width 175 height 17
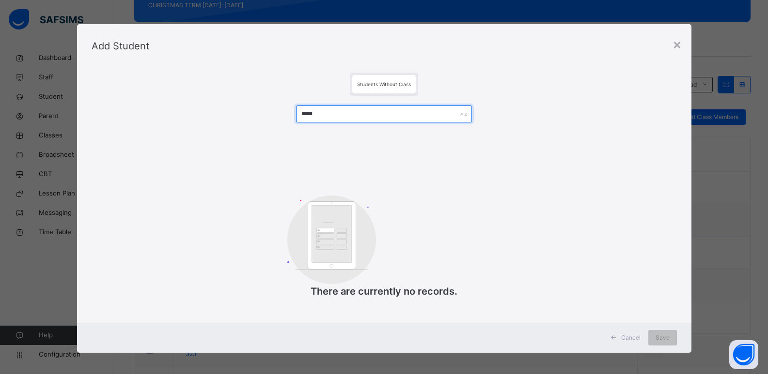
scroll to position [97, 0]
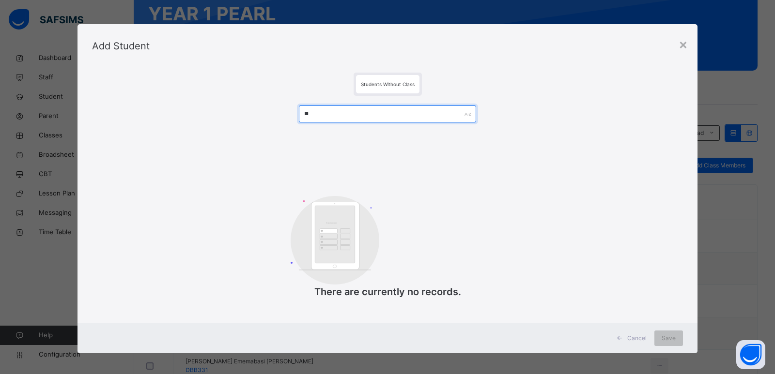
type input "*"
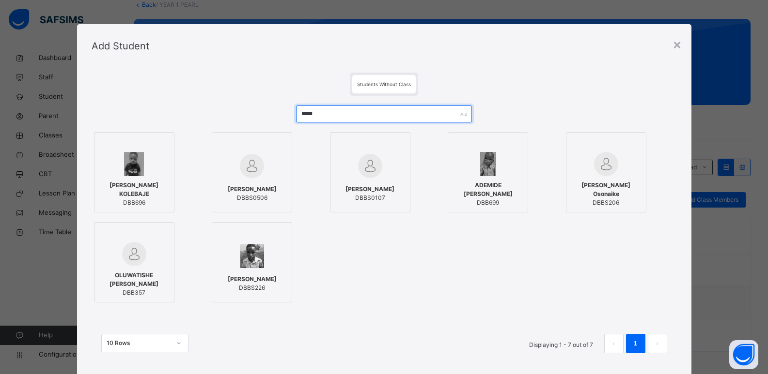
scroll to position [48, 0]
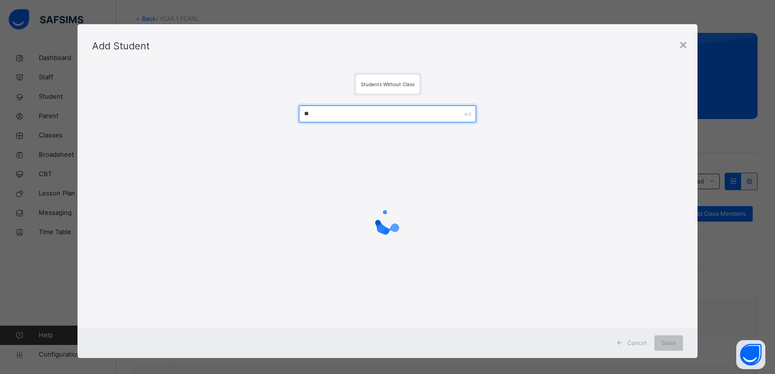
type input "*"
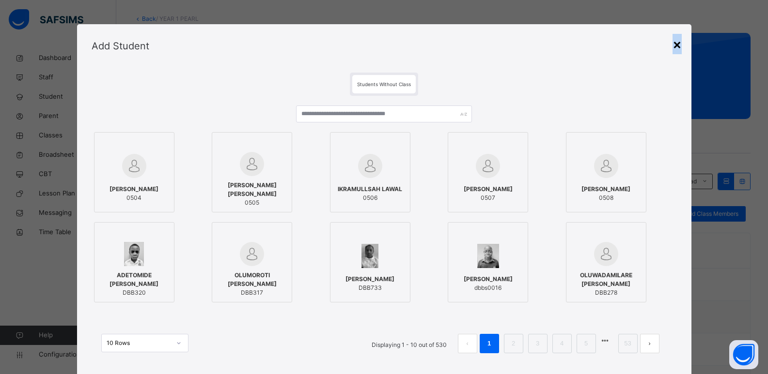
click at [678, 45] on div "×" at bounding box center [676, 44] width 9 height 20
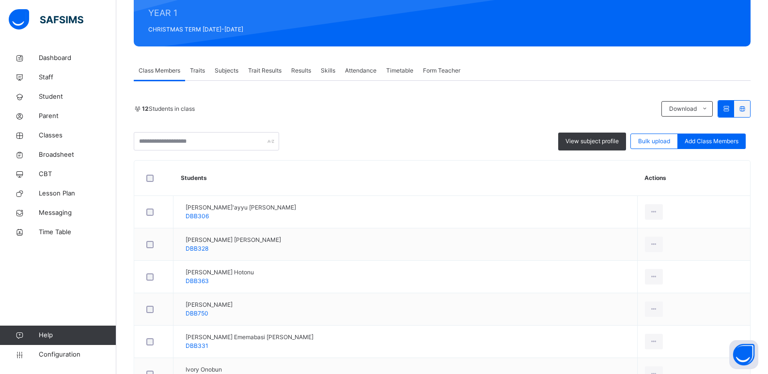
scroll to position [46, 0]
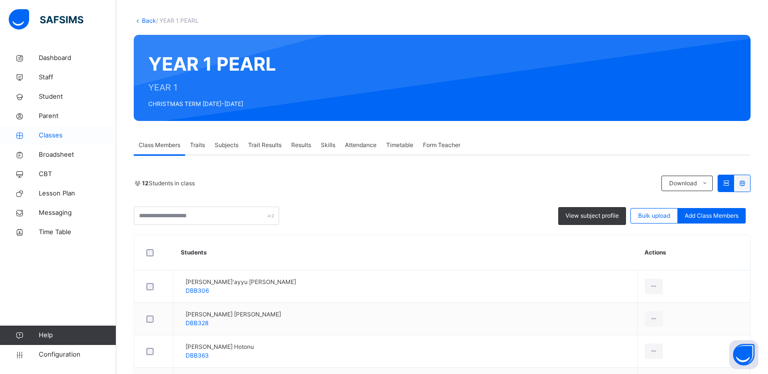
click at [55, 137] on span "Classes" at bounding box center [77, 136] width 77 height 10
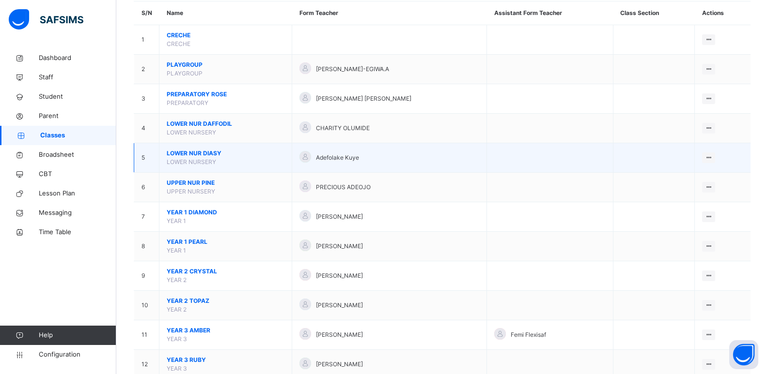
scroll to position [97, 0]
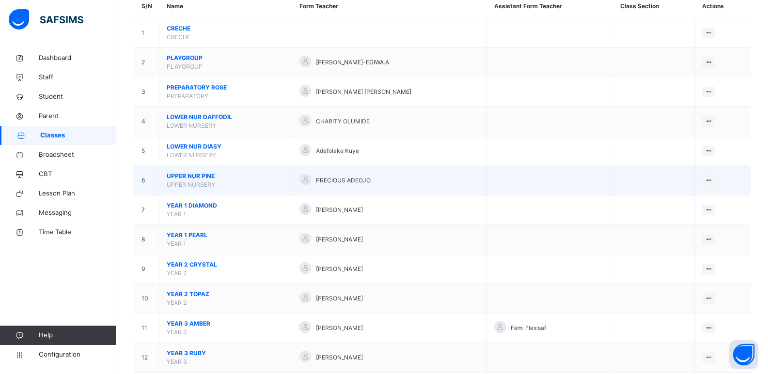
click at [193, 173] on span "UPPER NUR PINE" at bounding box center [226, 176] width 118 height 9
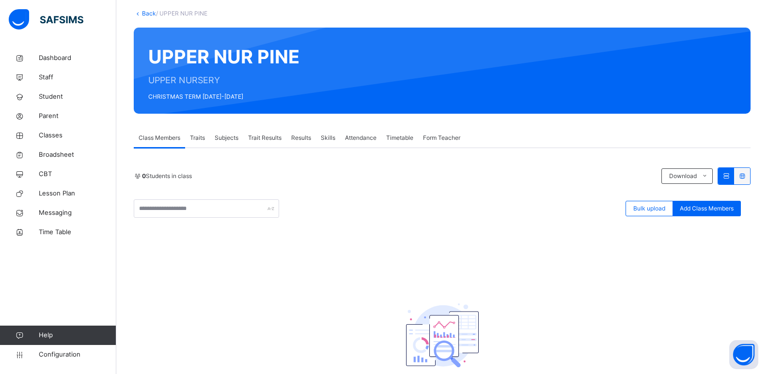
scroll to position [56, 0]
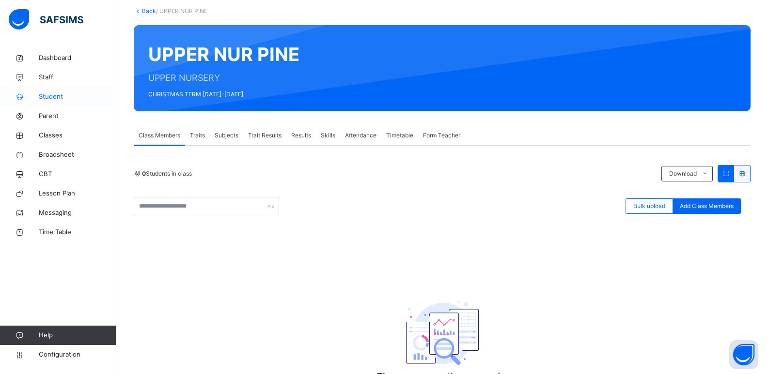
click at [47, 98] on span "Student" at bounding box center [77, 97] width 77 height 10
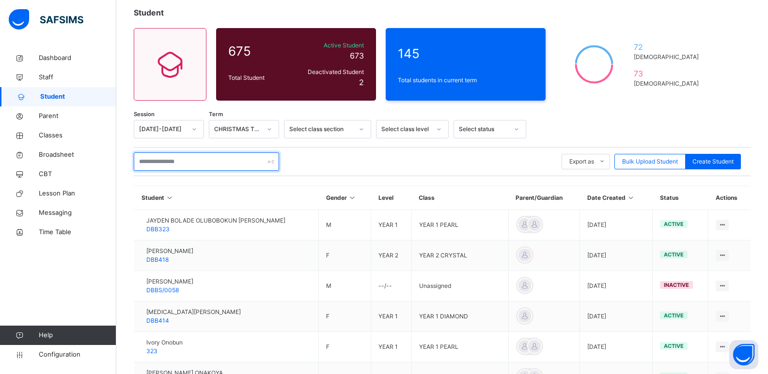
click at [162, 161] on input "text" at bounding box center [206, 162] width 145 height 18
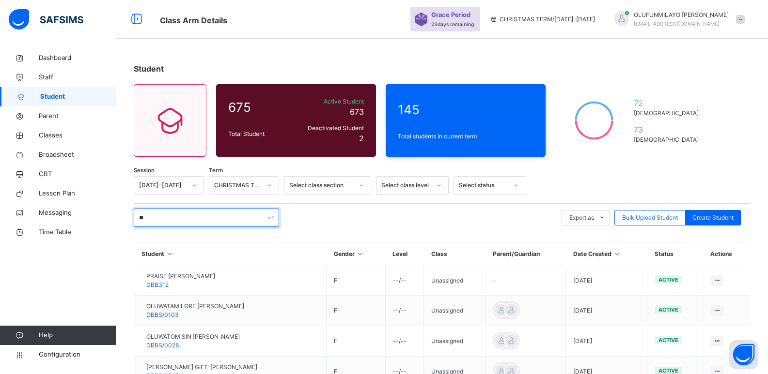
type input "*"
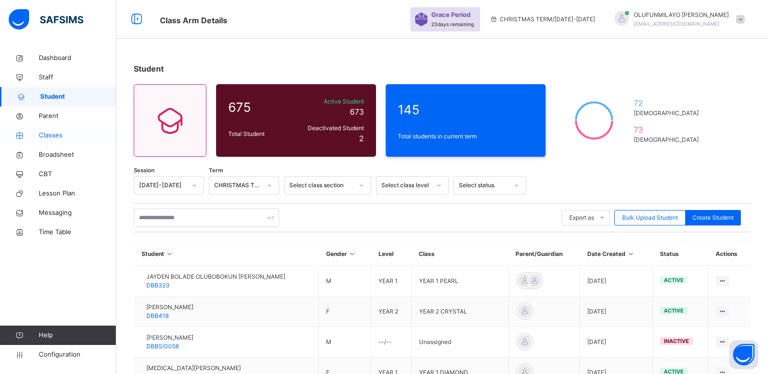
click at [58, 134] on span "Classes" at bounding box center [77, 136] width 77 height 10
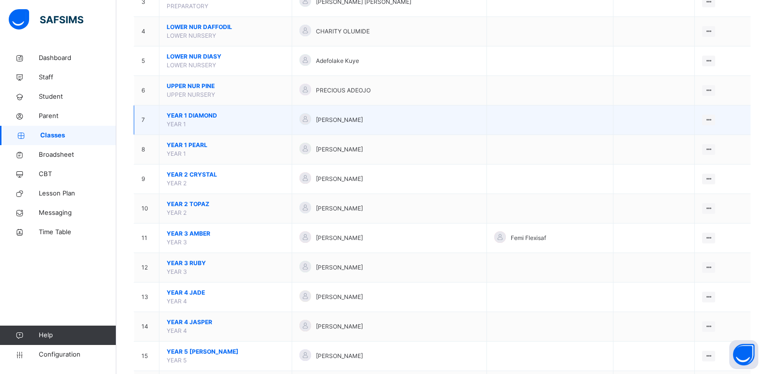
scroll to position [194, 0]
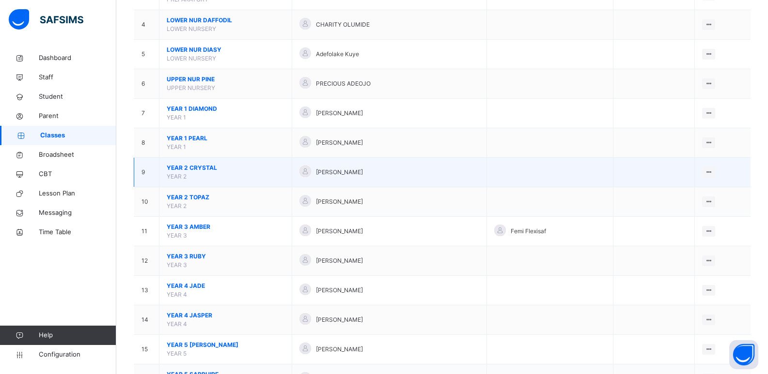
click at [207, 167] on span "YEAR 2 CRYSTAL" at bounding box center [226, 168] width 118 height 9
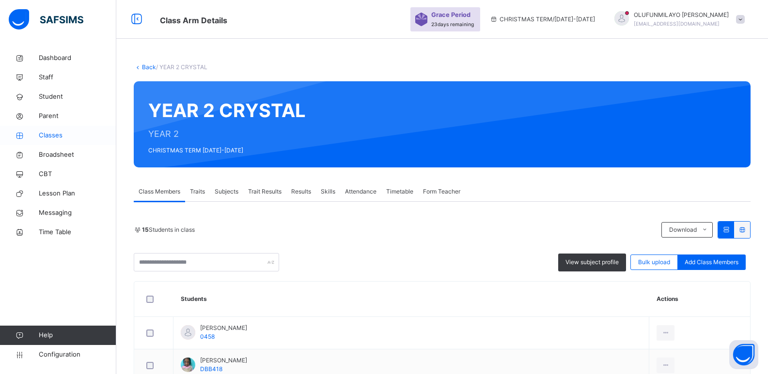
click at [49, 138] on span "Classes" at bounding box center [77, 136] width 77 height 10
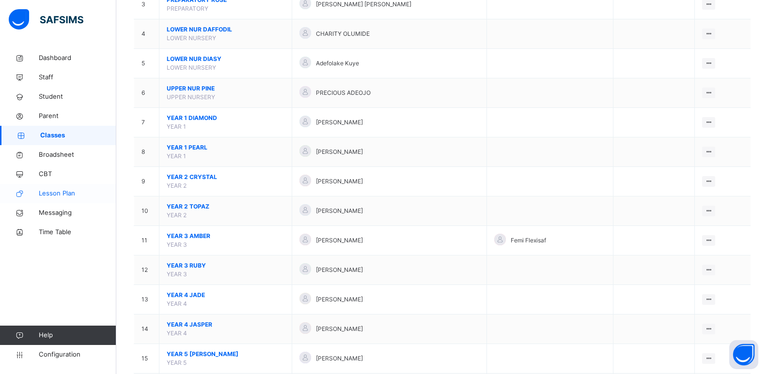
scroll to position [194, 0]
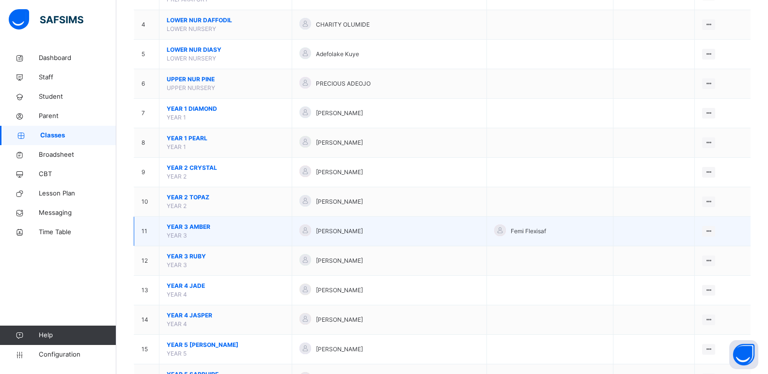
click at [203, 230] on span "YEAR 3 AMBER" at bounding box center [226, 227] width 118 height 9
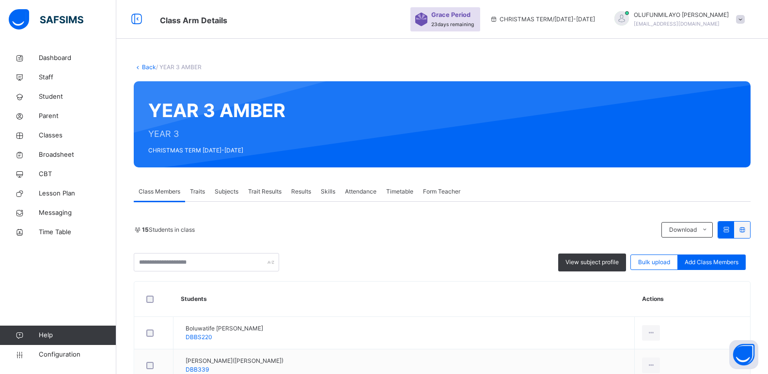
click at [146, 67] on link "Back" at bounding box center [149, 66] width 14 height 7
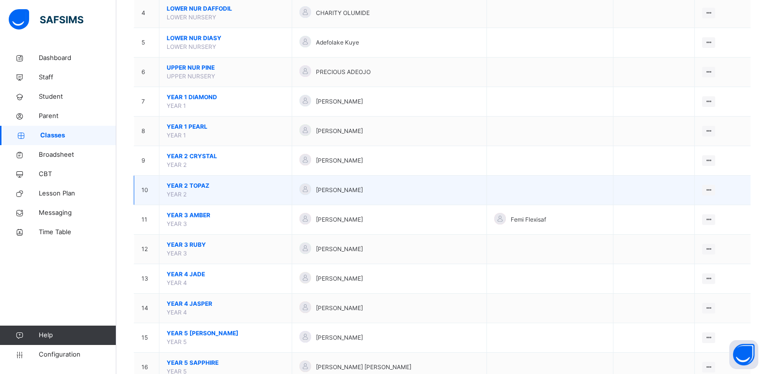
scroll to position [267, 0]
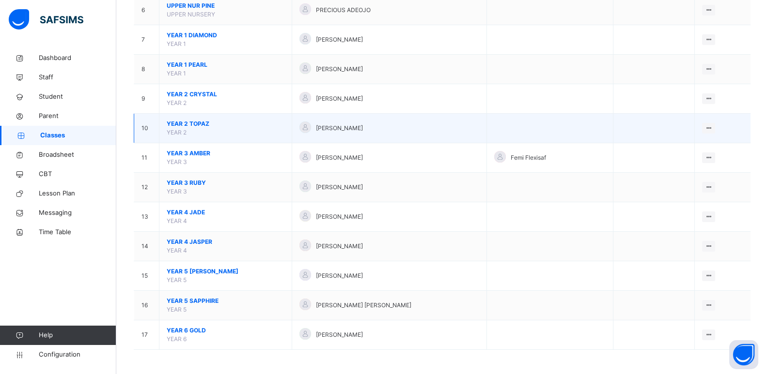
click at [196, 122] on span "YEAR 2 TOPAZ" at bounding box center [226, 124] width 118 height 9
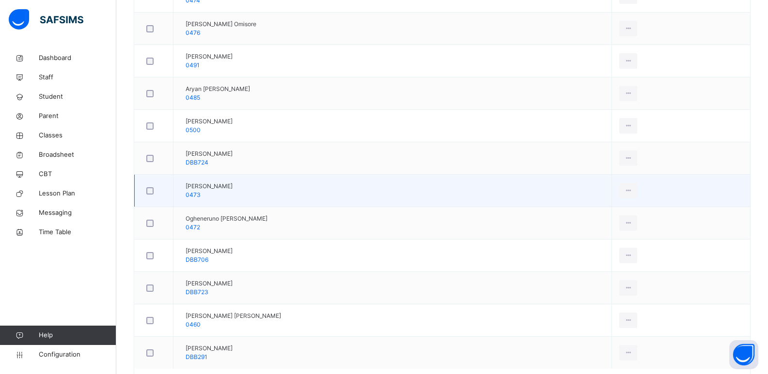
scroll to position [240, 0]
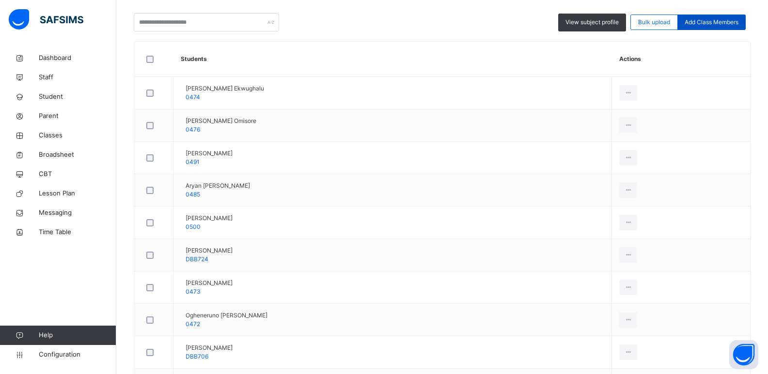
click at [712, 24] on span "Add Class Members" at bounding box center [711, 22] width 54 height 9
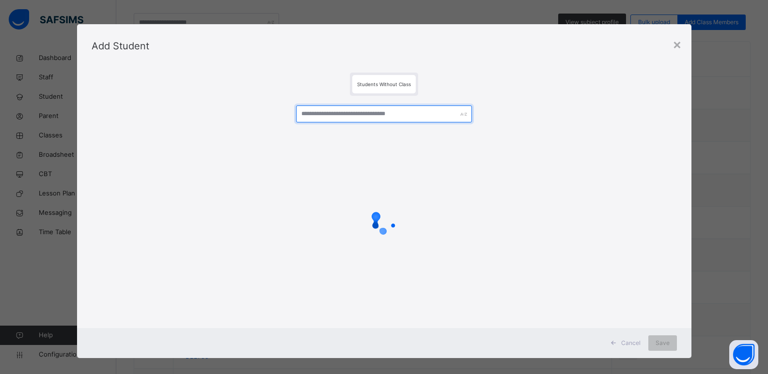
click at [318, 113] on input "text" at bounding box center [383, 114] width 175 height 17
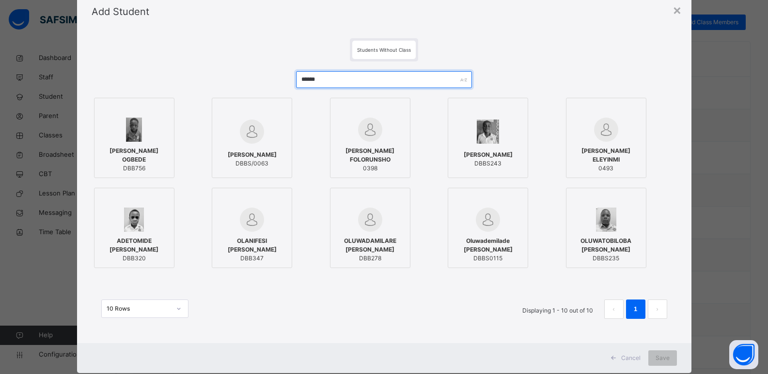
scroll to position [58, 0]
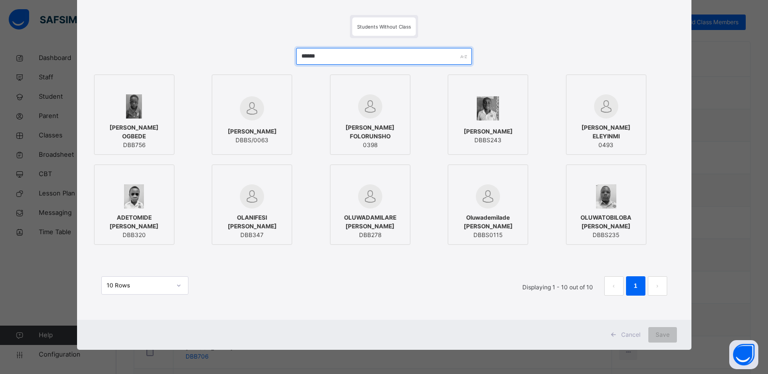
type input "******"
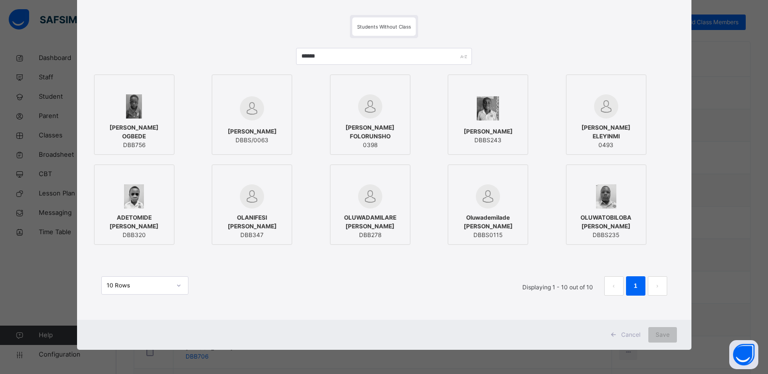
click at [633, 334] on span "Cancel" at bounding box center [630, 335] width 19 height 9
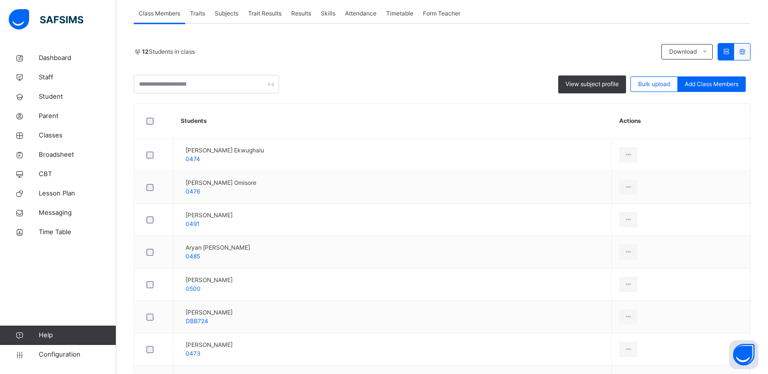
scroll to position [194, 0]
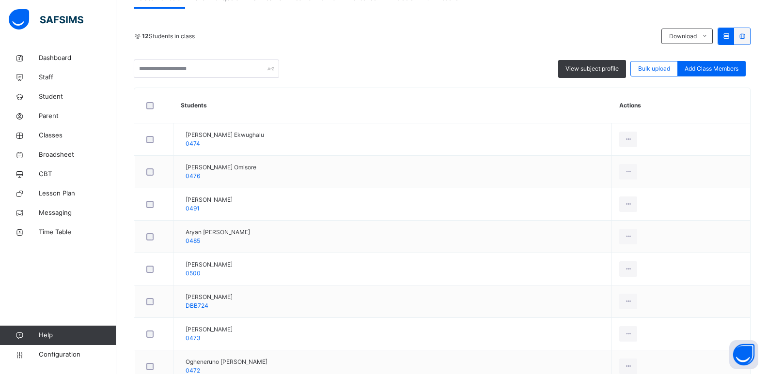
click at [319, 69] on div "View subject profile Bulk upload Add Class Members" at bounding box center [442, 69] width 617 height 18
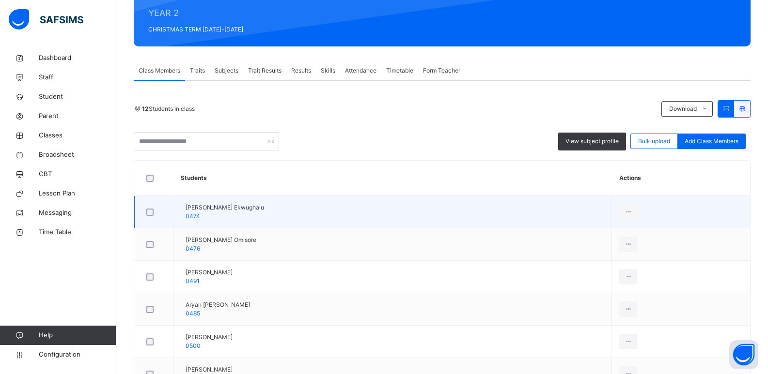
scroll to position [145, 0]
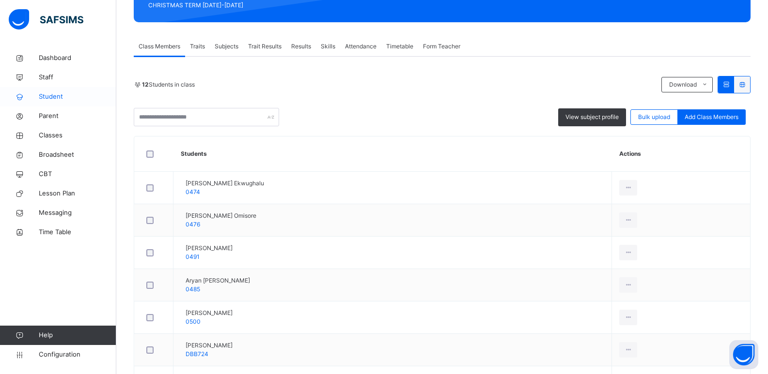
click at [65, 99] on span "Student" at bounding box center [77, 97] width 77 height 10
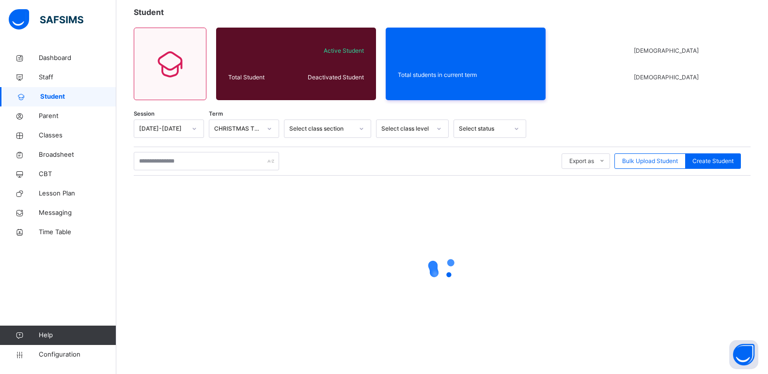
scroll to position [57, 0]
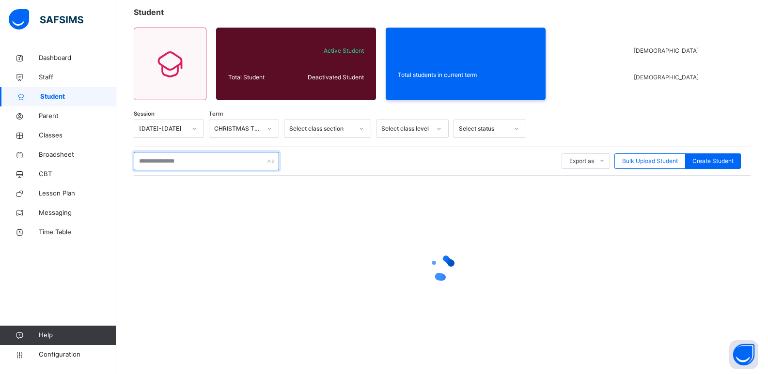
click at [171, 159] on input "text" at bounding box center [206, 161] width 145 height 18
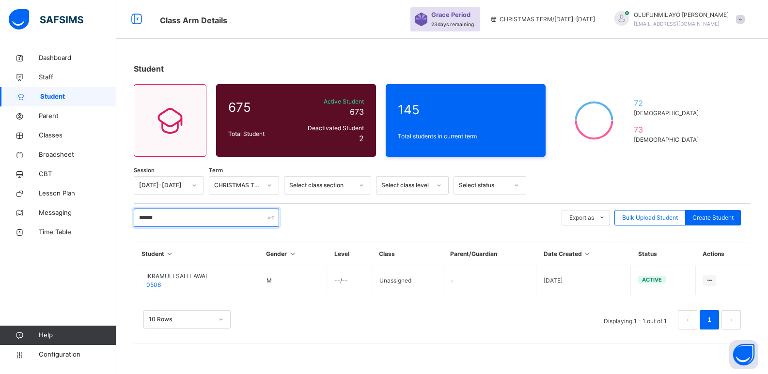
scroll to position [0, 0]
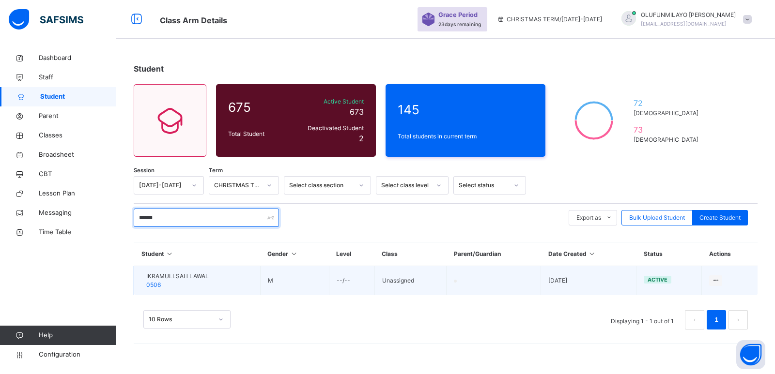
type input "******"
click at [187, 277] on span "IKRAMULLSAH LAWAL" at bounding box center [177, 276] width 62 height 9
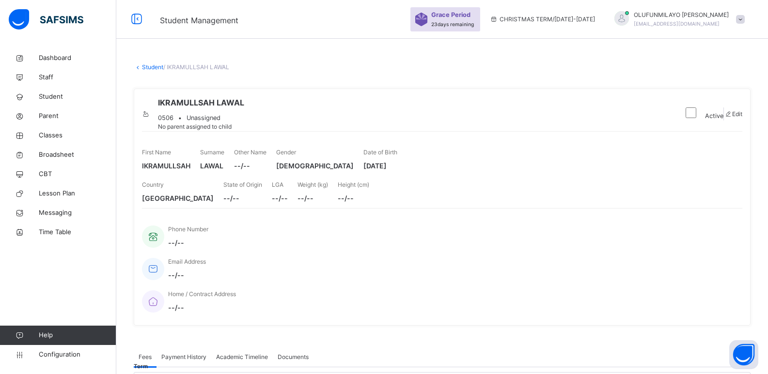
click at [732, 118] on span "Edit" at bounding box center [737, 113] width 10 height 7
select select "**"
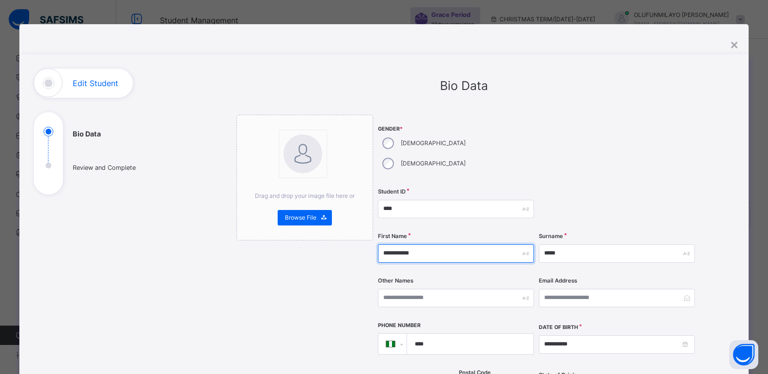
click at [412, 245] on input "**********" at bounding box center [456, 254] width 156 height 18
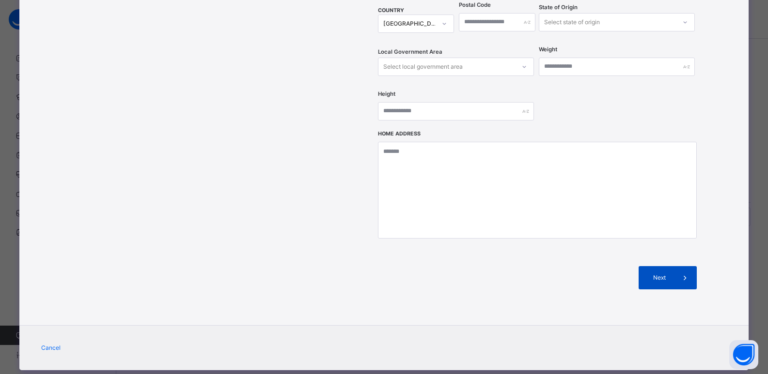
type input "**********"
click at [646, 274] on span "Next" at bounding box center [660, 278] width 28 height 9
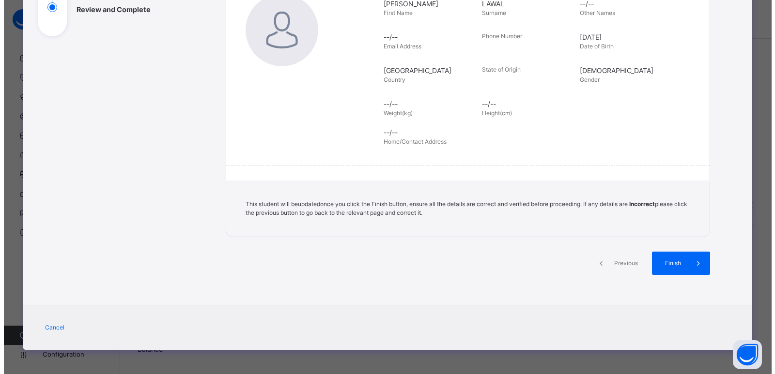
scroll to position [158, 0]
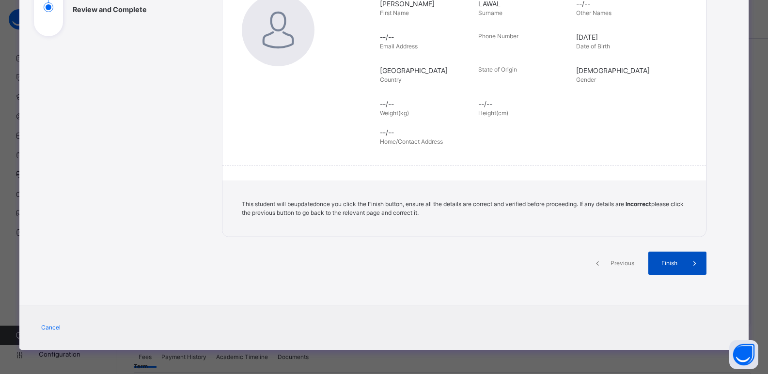
click at [651, 262] on div "Finish" at bounding box center [677, 263] width 58 height 23
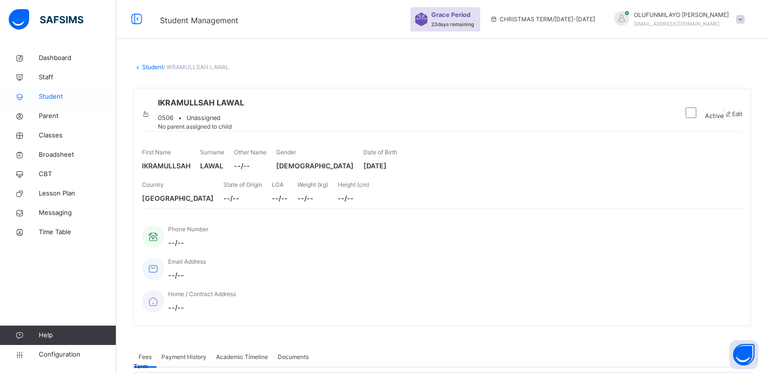
click at [49, 96] on span "Student" at bounding box center [77, 97] width 77 height 10
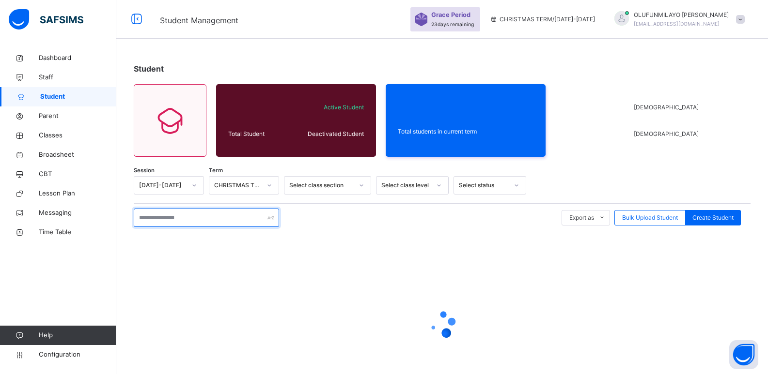
click at [218, 217] on input "text" at bounding box center [206, 218] width 145 height 18
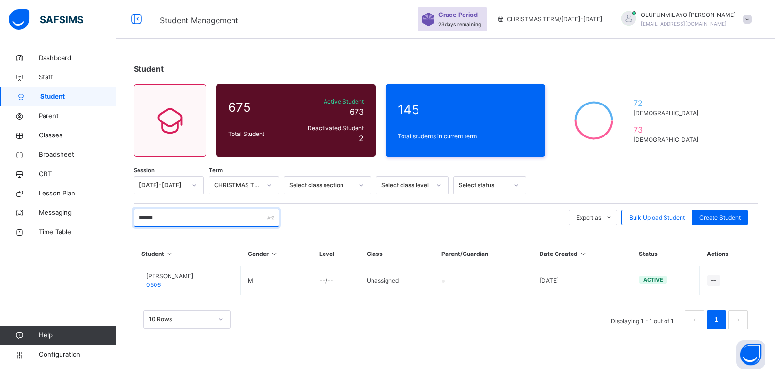
type input "******"
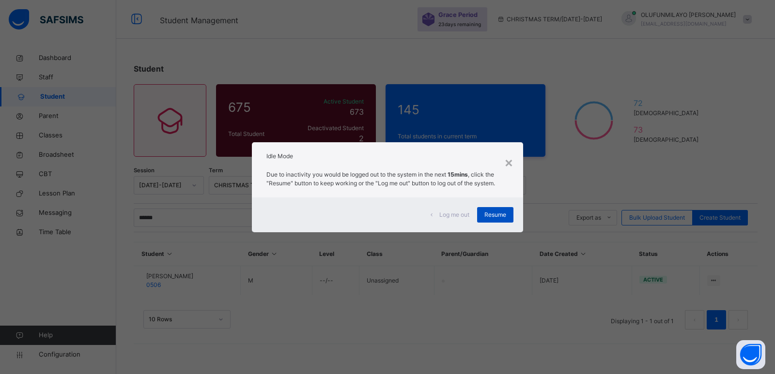
click at [494, 217] on span "Resume" at bounding box center [495, 215] width 22 height 9
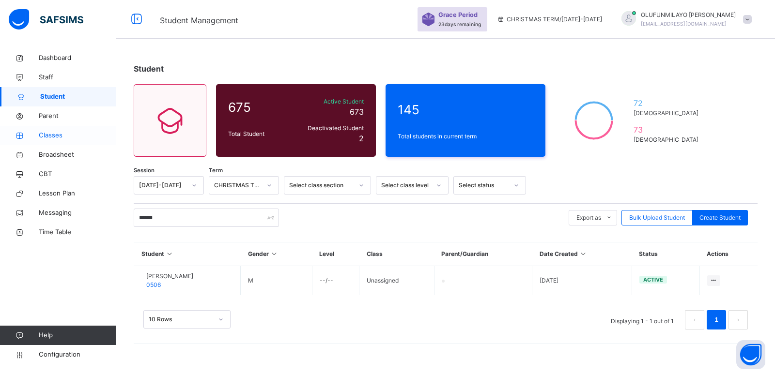
click at [51, 135] on span "Classes" at bounding box center [77, 136] width 77 height 10
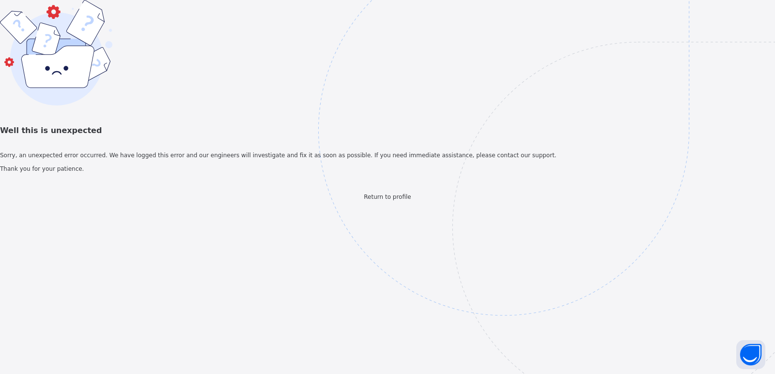
click at [381, 201] on span "Return to profile" at bounding box center [387, 197] width 47 height 7
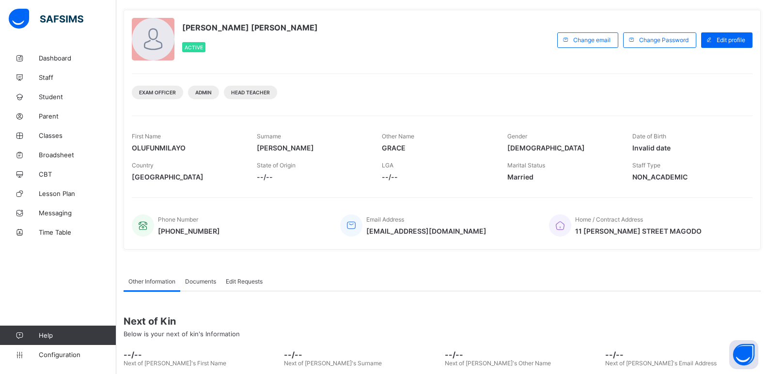
scroll to position [97, 0]
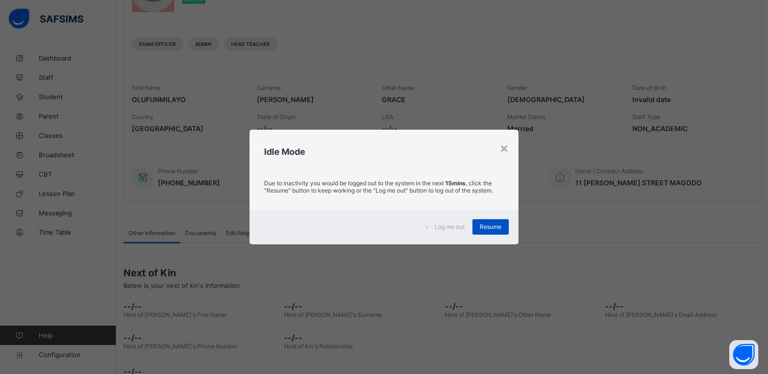
click at [493, 224] on span "Resume" at bounding box center [490, 226] width 22 height 7
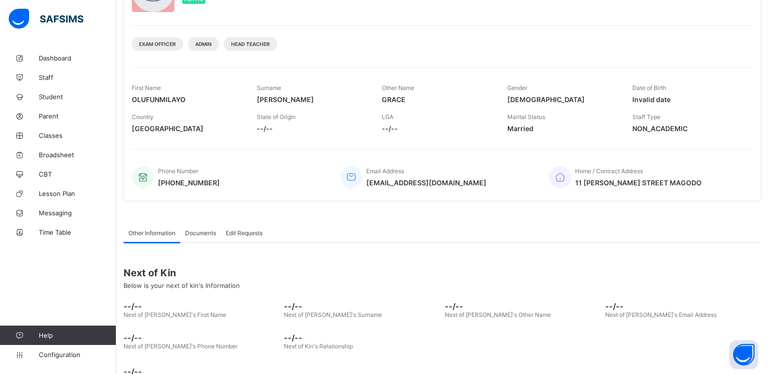
scroll to position [0, 0]
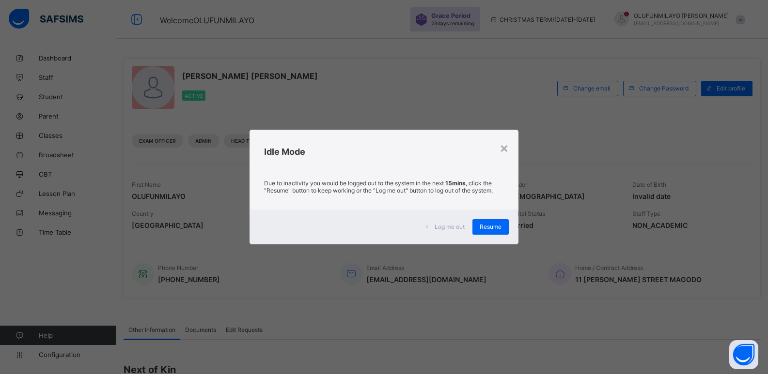
click at [480, 226] on div "Resume" at bounding box center [490, 226] width 36 height 15
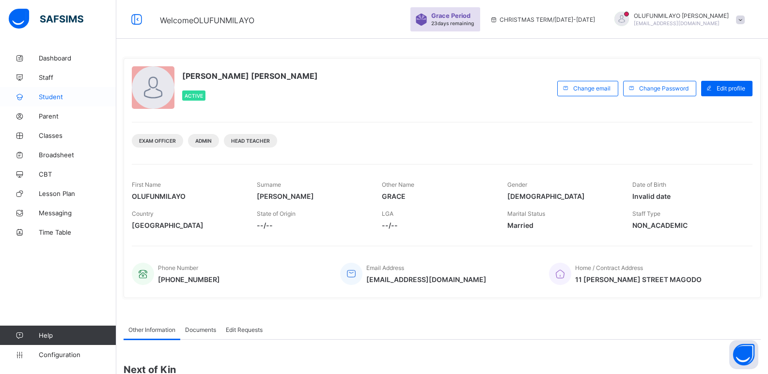
click at [62, 93] on span "Student" at bounding box center [77, 97] width 77 height 8
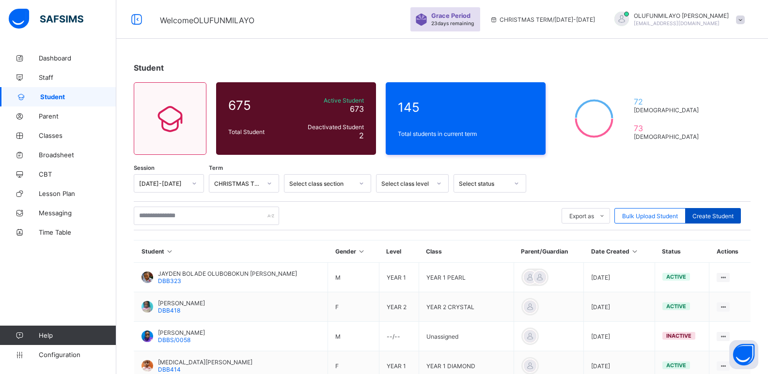
click at [726, 219] on span "Create Student" at bounding box center [712, 216] width 41 height 7
select select "**"
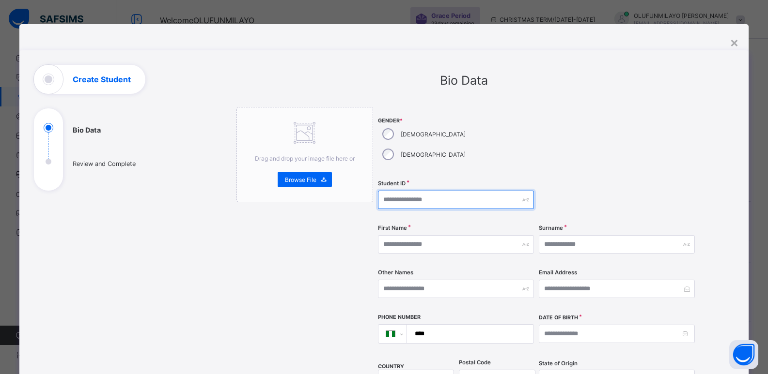
click at [418, 191] on input "text" at bounding box center [456, 200] width 156 height 18
type input "****"
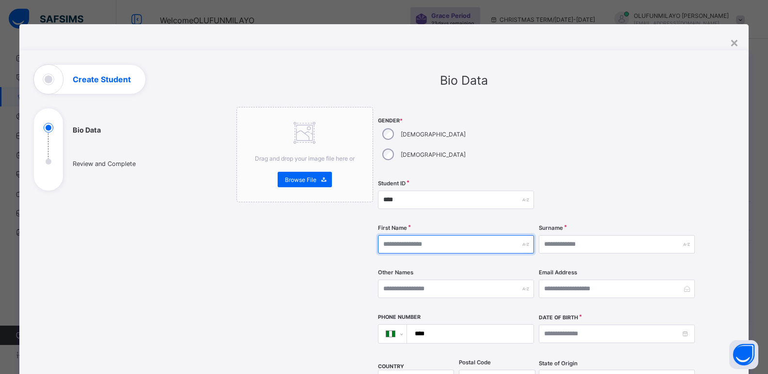
click at [411, 235] on input "text" at bounding box center [456, 244] width 156 height 18
type input "********"
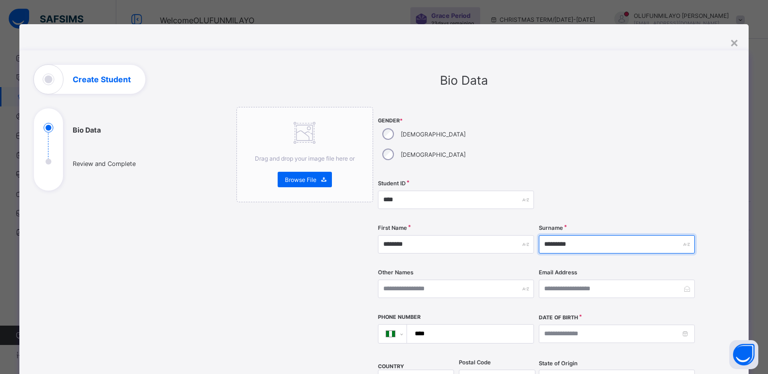
type input "*********"
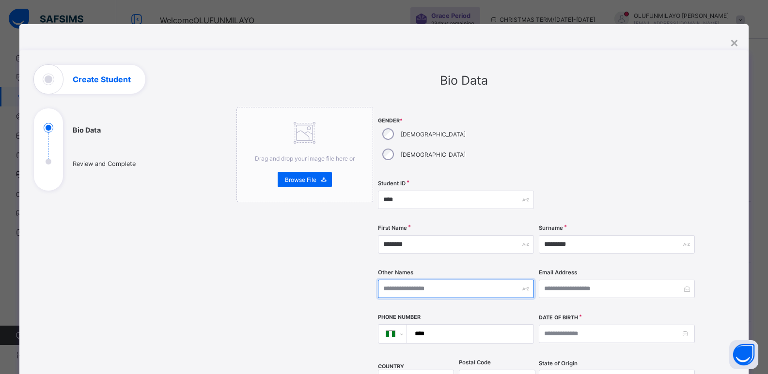
click at [400, 280] on input "text" at bounding box center [456, 289] width 156 height 18
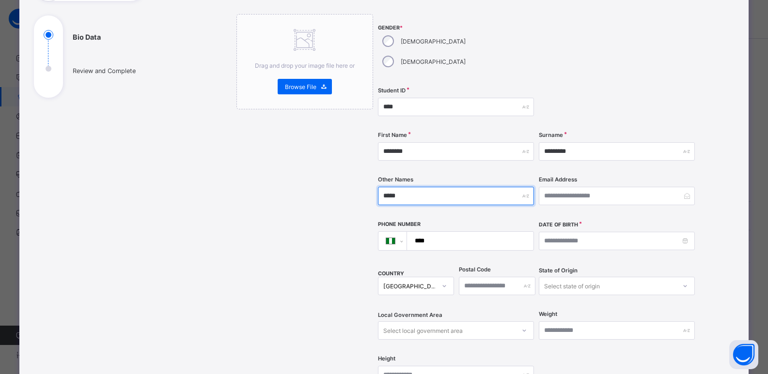
scroll to position [97, 0]
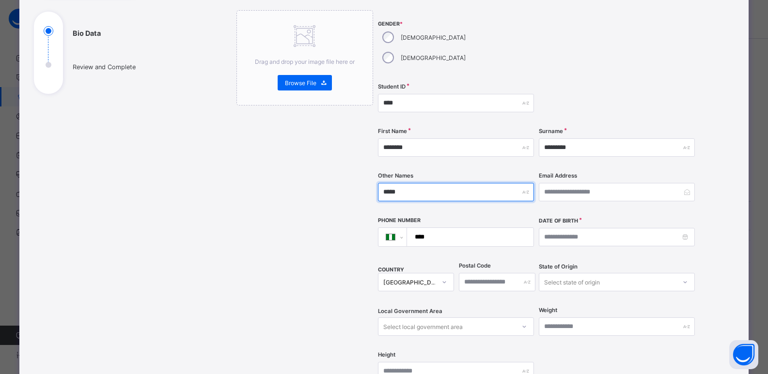
type input "*****"
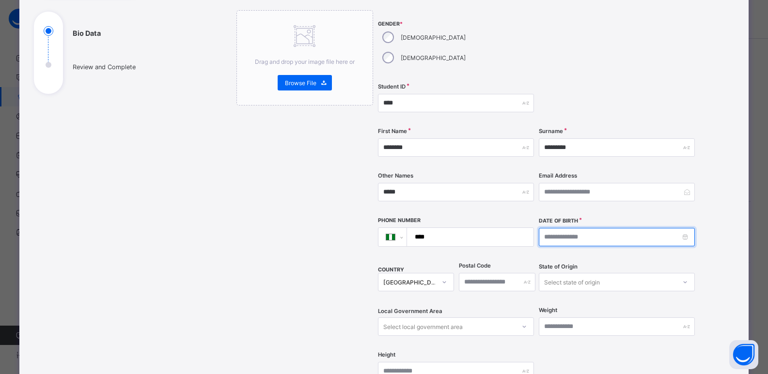
click at [539, 228] on input at bounding box center [617, 237] width 156 height 18
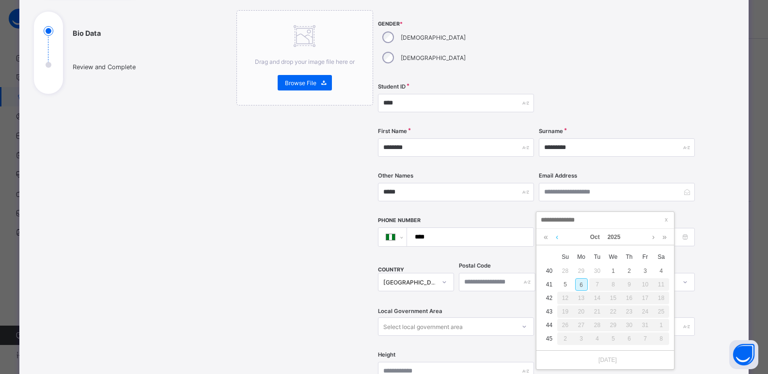
click at [556, 235] on link at bounding box center [556, 237] width 7 height 16
click at [543, 236] on link at bounding box center [545, 237] width 9 height 16
click at [543, 239] on link at bounding box center [545, 237] width 9 height 16
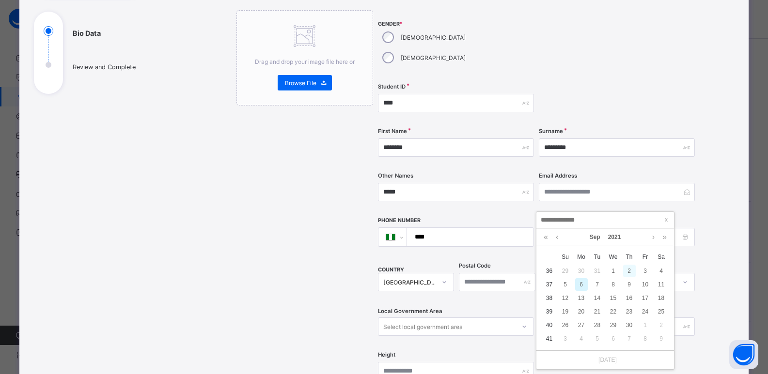
click at [630, 272] on div "2" at bounding box center [629, 271] width 13 height 13
type input "**********"
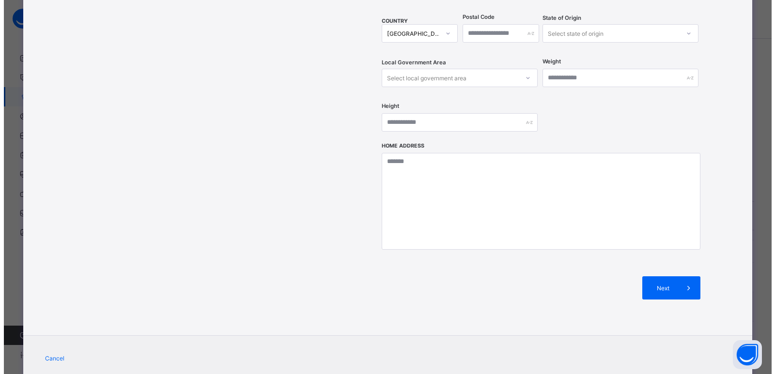
scroll to position [356, 0]
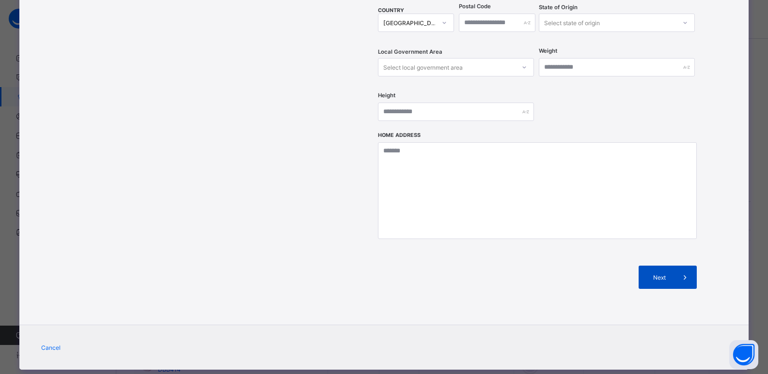
click at [652, 266] on div "Next" at bounding box center [667, 277] width 58 height 23
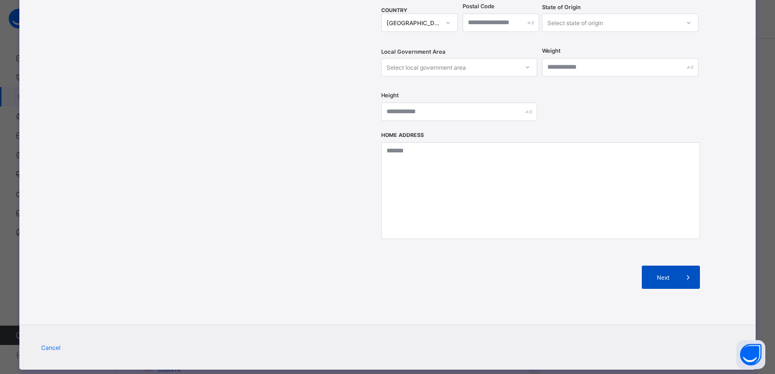
scroll to position [126, 0]
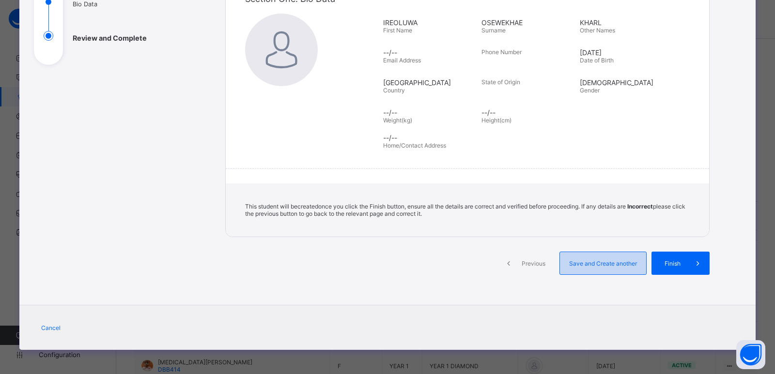
click at [574, 270] on div "Save and Create another" at bounding box center [602, 263] width 87 height 23
select select "**"
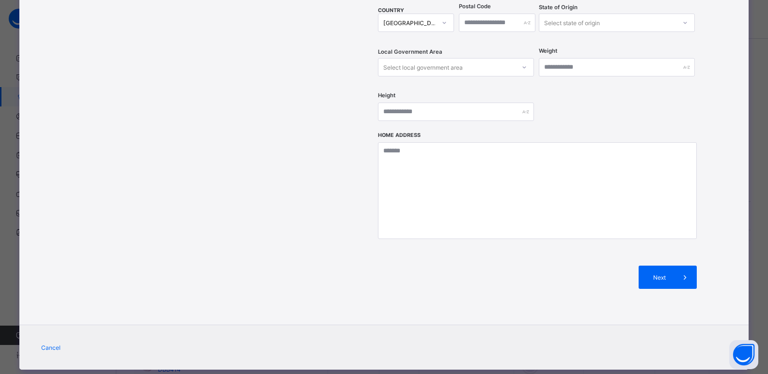
scroll to position [0, 0]
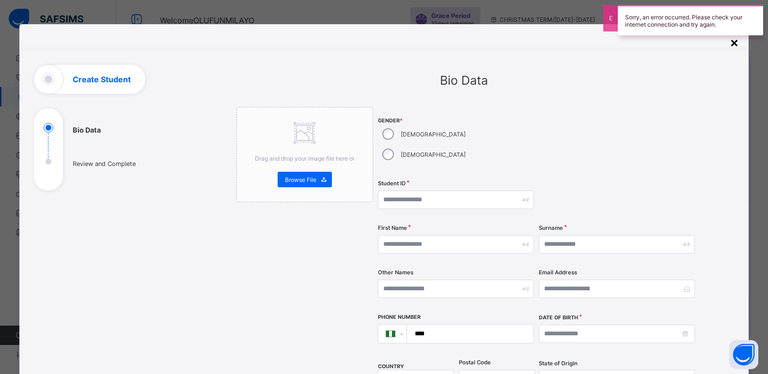
click at [732, 43] on div "×" at bounding box center [733, 42] width 9 height 16
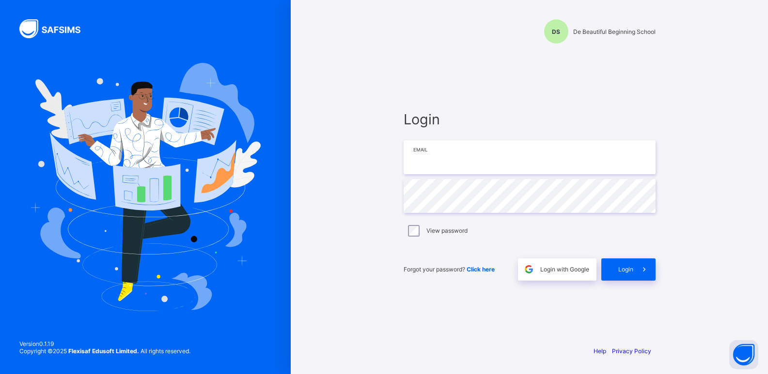
type input "**********"
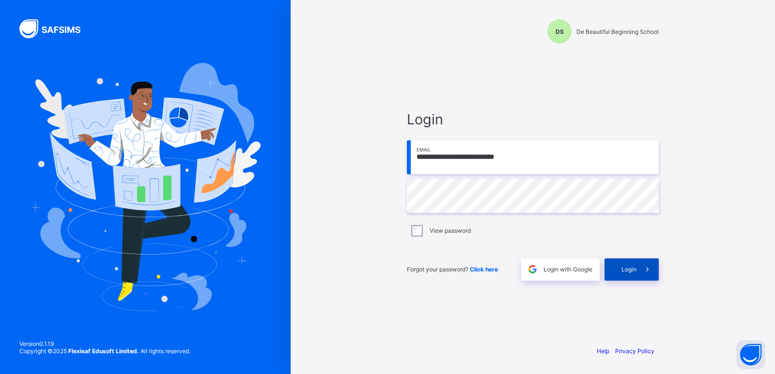
click at [634, 272] on span "Login" at bounding box center [628, 269] width 15 height 7
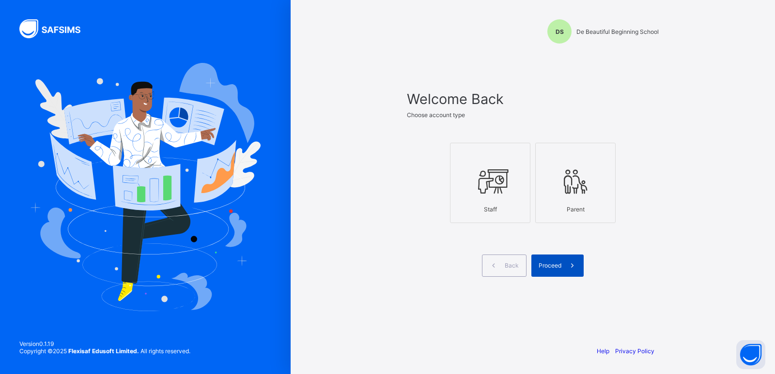
click at [547, 270] on div "Proceed" at bounding box center [557, 266] width 52 height 22
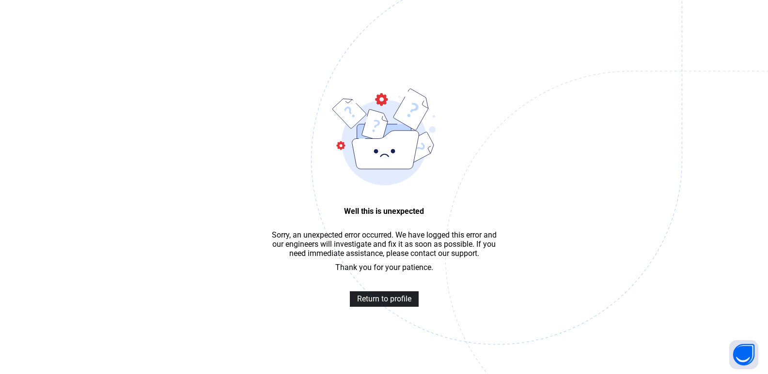
click at [368, 304] on span "Return to profile" at bounding box center [384, 298] width 54 height 9
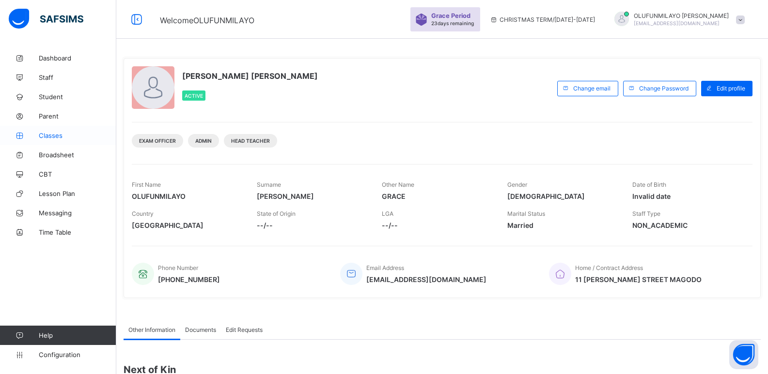
click at [47, 137] on span "Classes" at bounding box center [77, 136] width 77 height 8
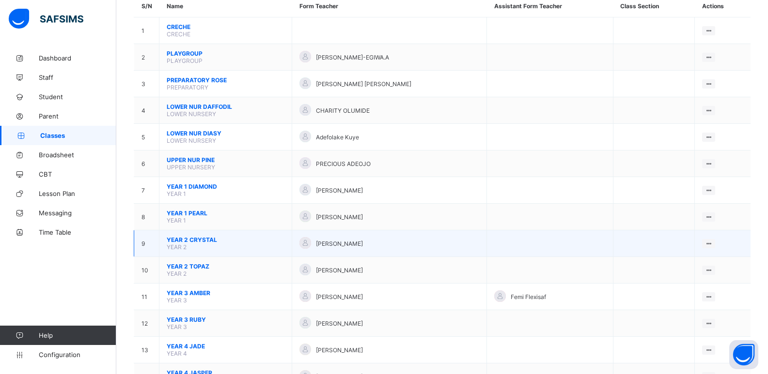
scroll to position [97, 0]
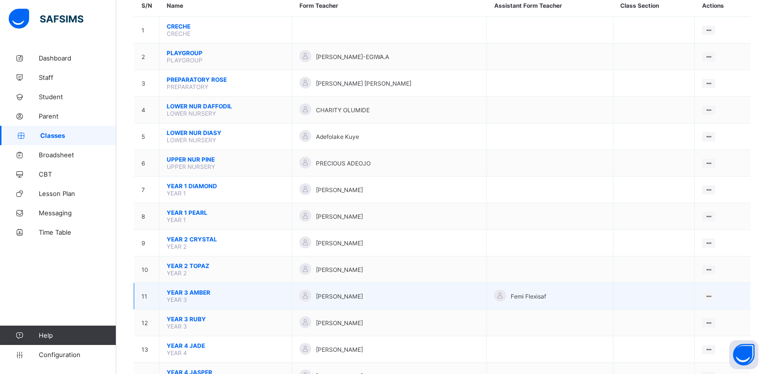
click at [210, 297] on td "YEAR 3 AMBER YEAR 3" at bounding box center [225, 296] width 133 height 27
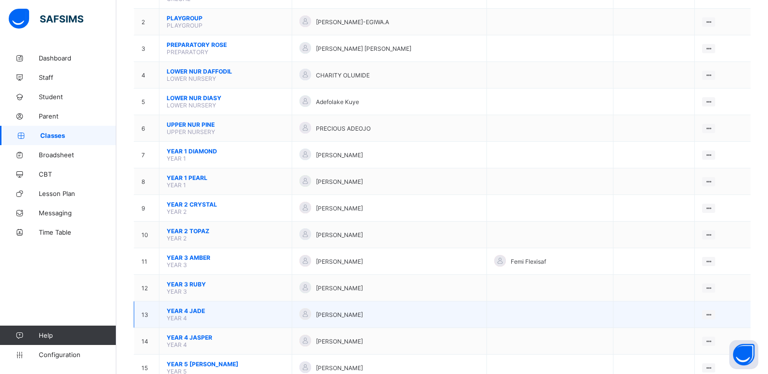
scroll to position [145, 0]
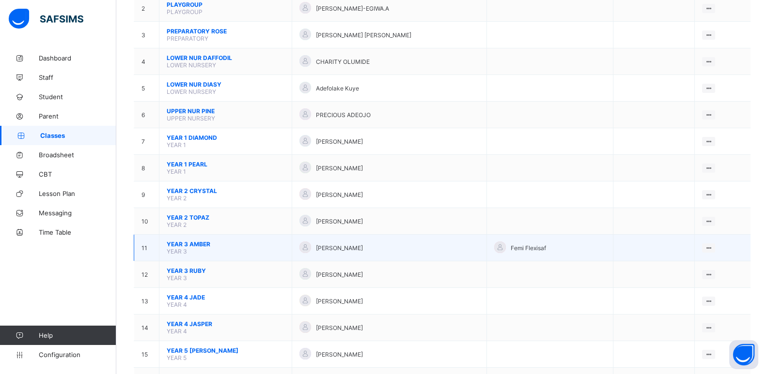
click at [190, 243] on span "YEAR 3 AMBER" at bounding box center [226, 244] width 118 height 7
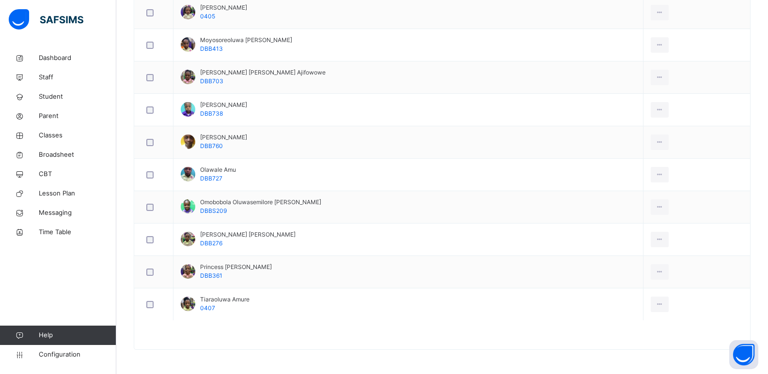
scroll to position [95, 0]
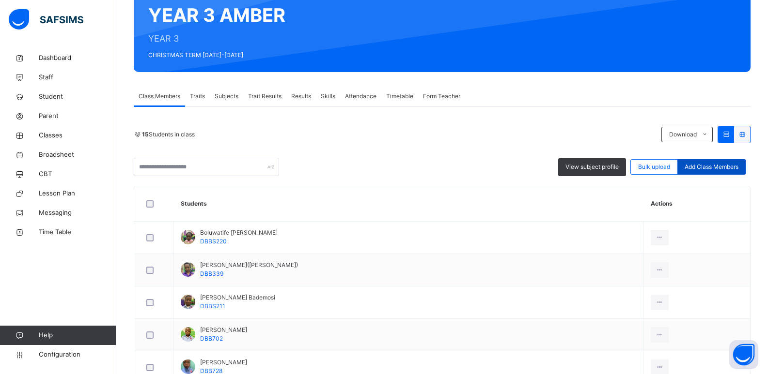
click at [721, 166] on span "Add Class Members" at bounding box center [711, 167] width 54 height 9
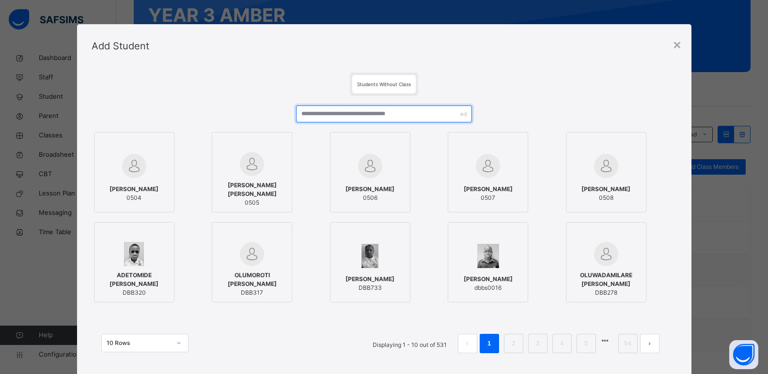
click at [344, 111] on input "text" at bounding box center [383, 114] width 175 height 17
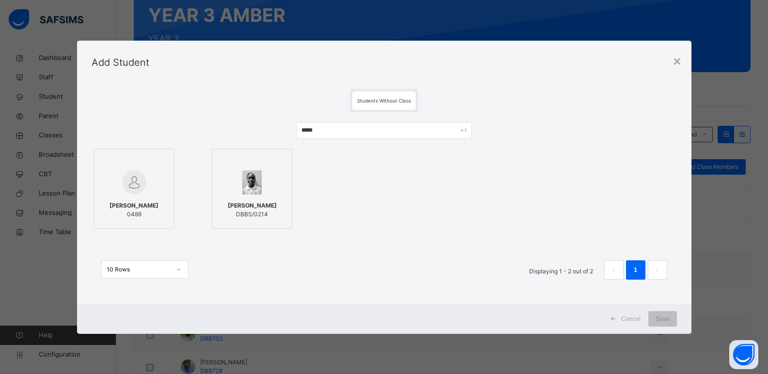
click at [163, 155] on div at bounding box center [134, 161] width 70 height 15
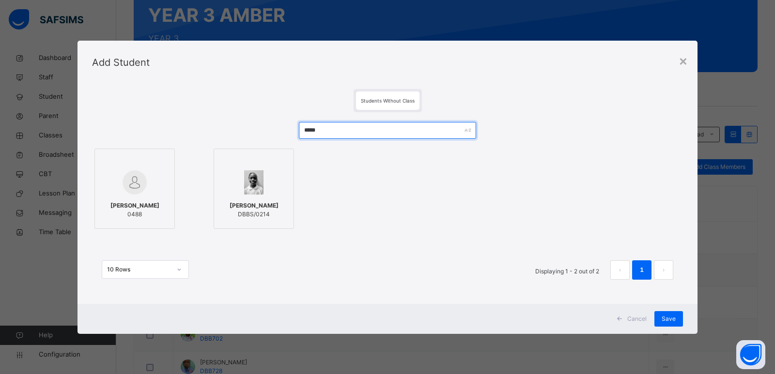
drag, startPoint x: 341, startPoint y: 135, endPoint x: 276, endPoint y: 136, distance: 64.9
click at [276, 136] on div "***** AARON OWODAMOLA SHONOWO 0488 SHARON YINKA-DUNSIN DBBS/0214 10 Rows Displa…" at bounding box center [387, 205] width 591 height 187
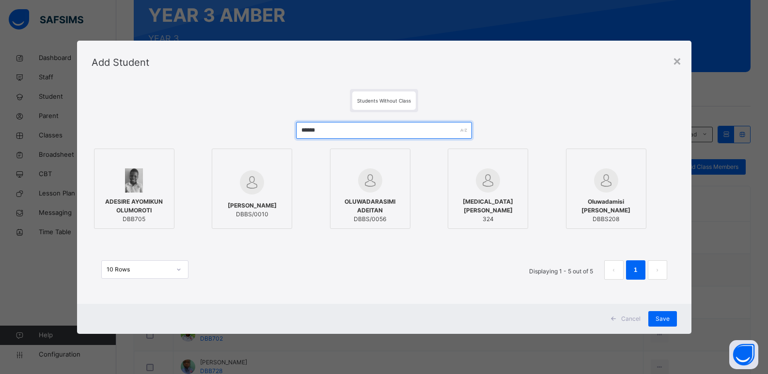
drag, startPoint x: 329, startPoint y: 133, endPoint x: 273, endPoint y: 131, distance: 56.2
click at [273, 131] on div "****** ADESIRE AYOMIKUN OLUMOROTI DBB705 ADEJARE ADELEKE DBBS/0010 OLUWADARASIM…" at bounding box center [384, 205] width 585 height 187
type input "******"
click at [669, 320] on span "Save" at bounding box center [662, 319] width 14 height 9
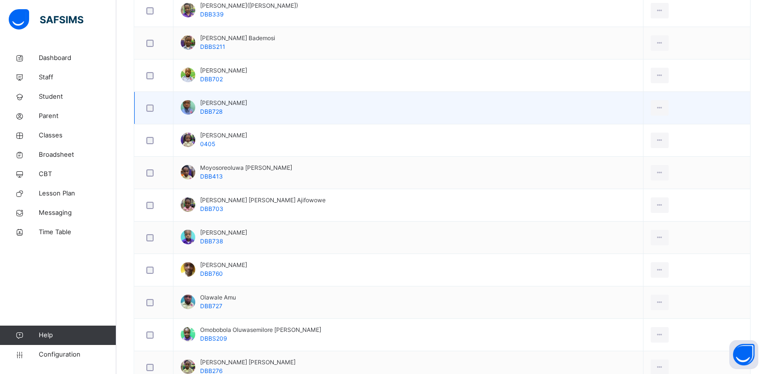
scroll to position [339, 0]
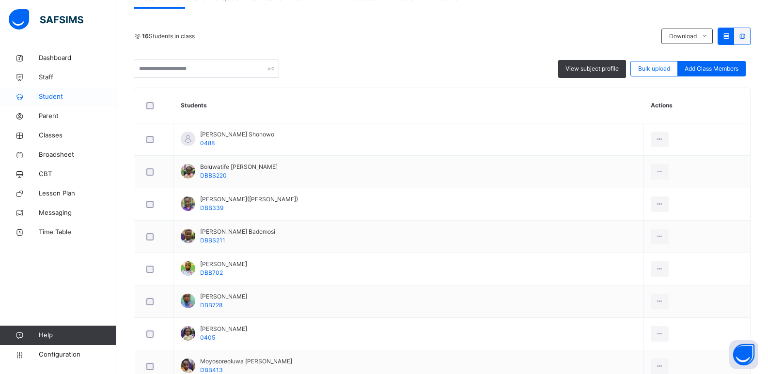
click at [58, 98] on span "Student" at bounding box center [77, 97] width 77 height 10
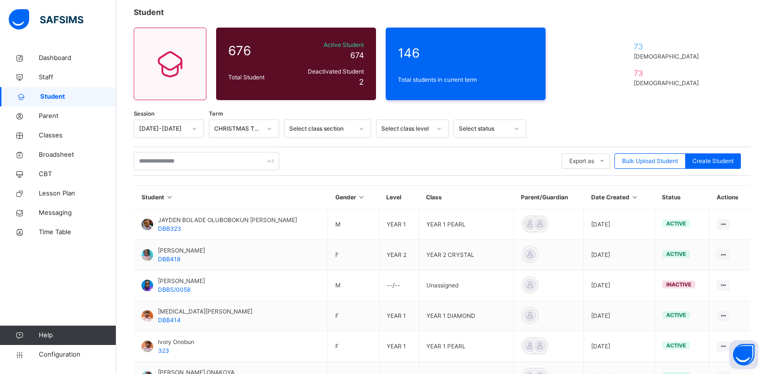
scroll to position [194, 0]
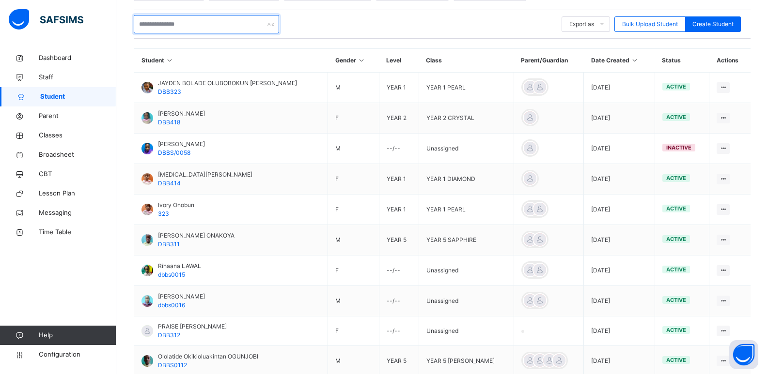
click at [172, 30] on input "text" at bounding box center [206, 24] width 145 height 18
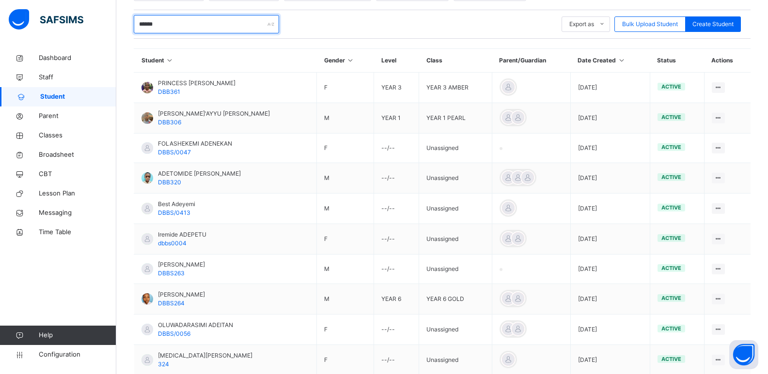
scroll to position [103, 0]
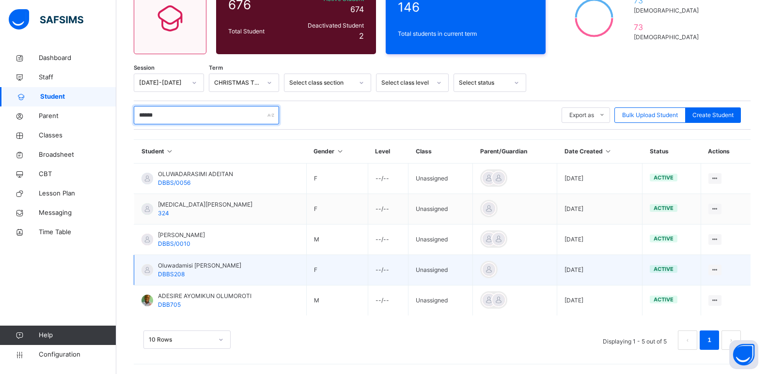
type input "******"
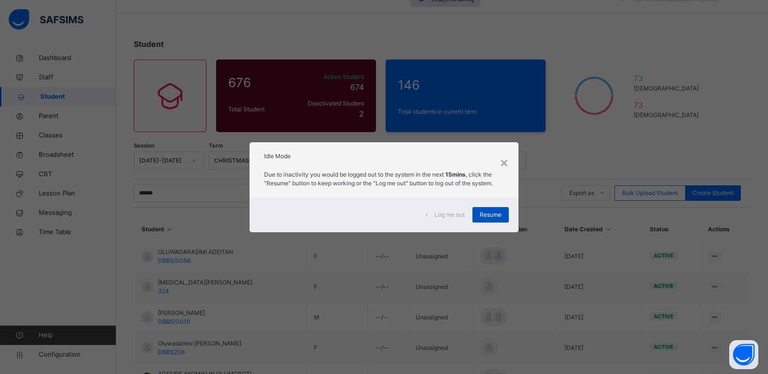
scroll to position [0, 0]
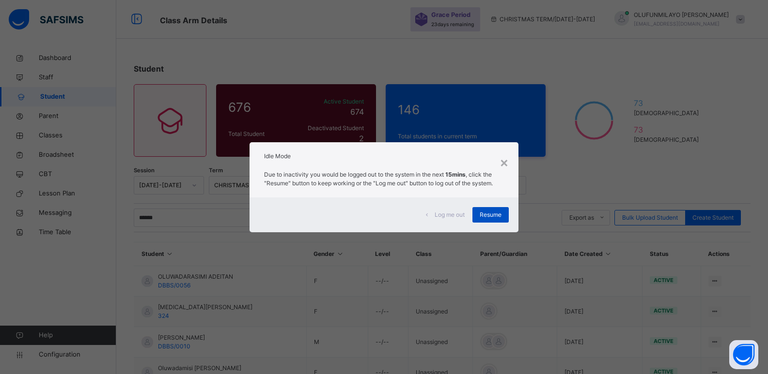
click at [491, 220] on div "Resume" at bounding box center [490, 214] width 36 height 15
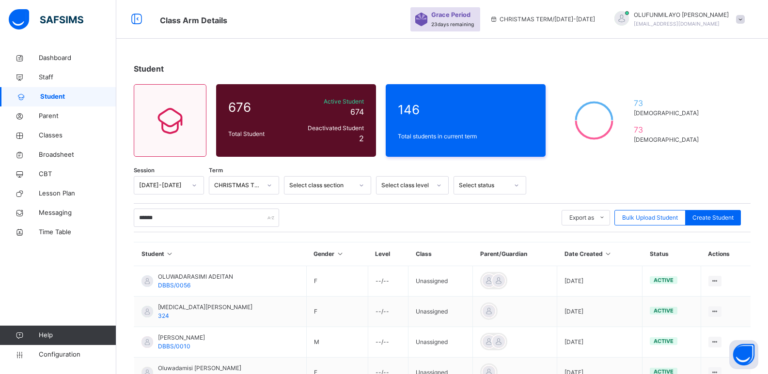
scroll to position [48, 0]
